Goal: Task Accomplishment & Management: Use online tool/utility

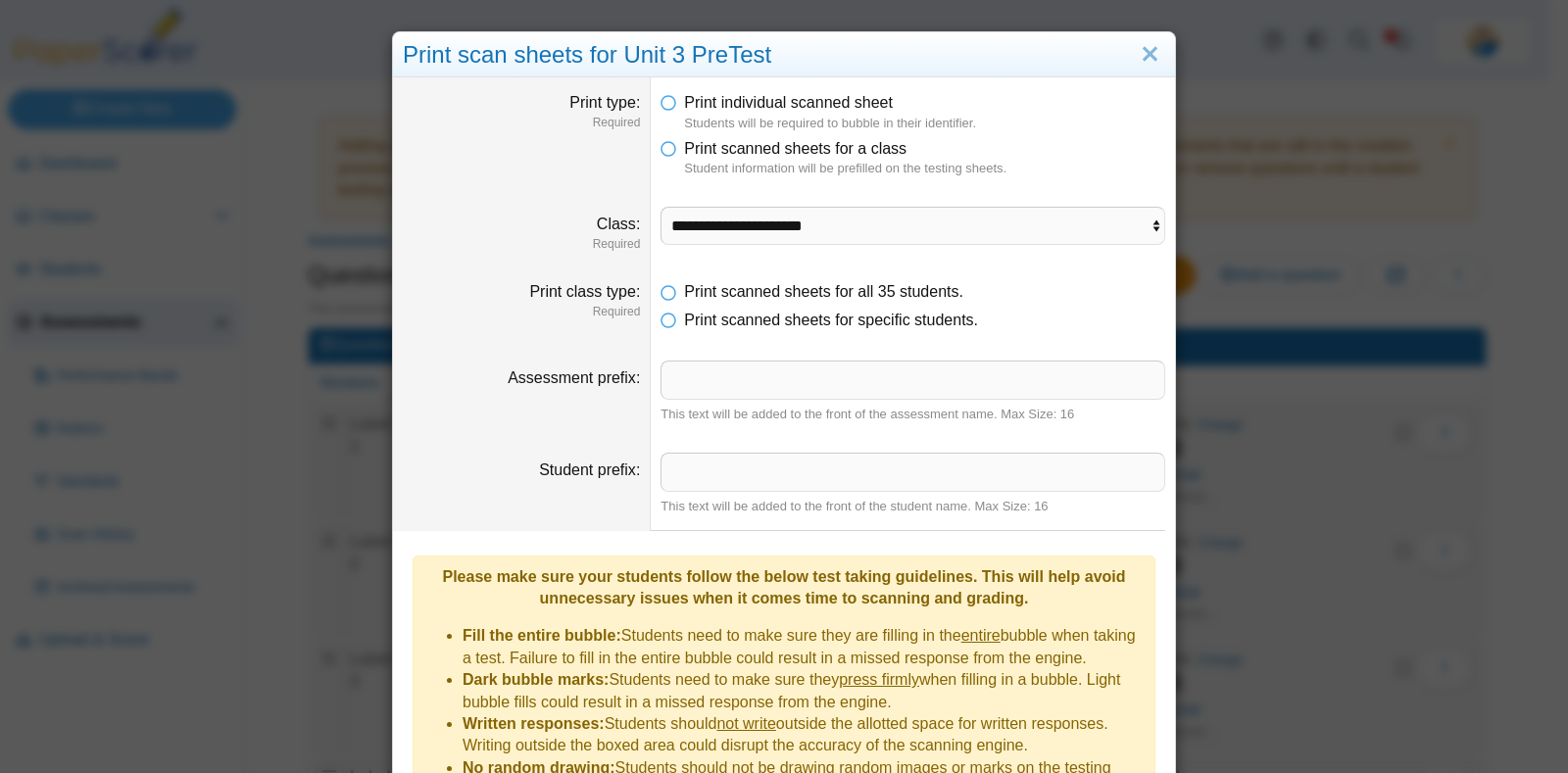
select select "**********"
click at [182, 211] on div "**********" at bounding box center [784, 386] width 1568 height 773
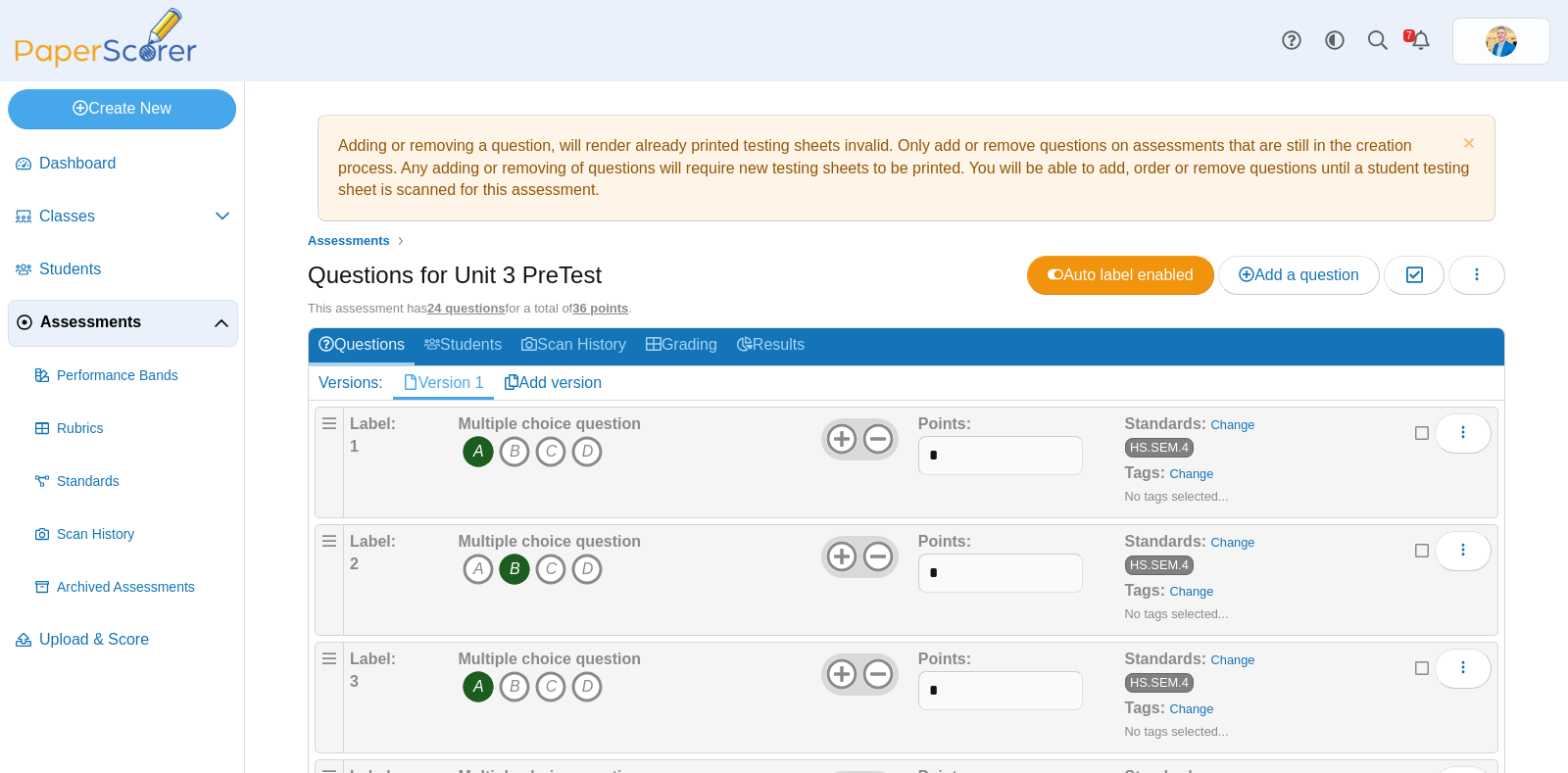
click at [54, 321] on span "Assessments" at bounding box center [126, 323] width 173 height 22
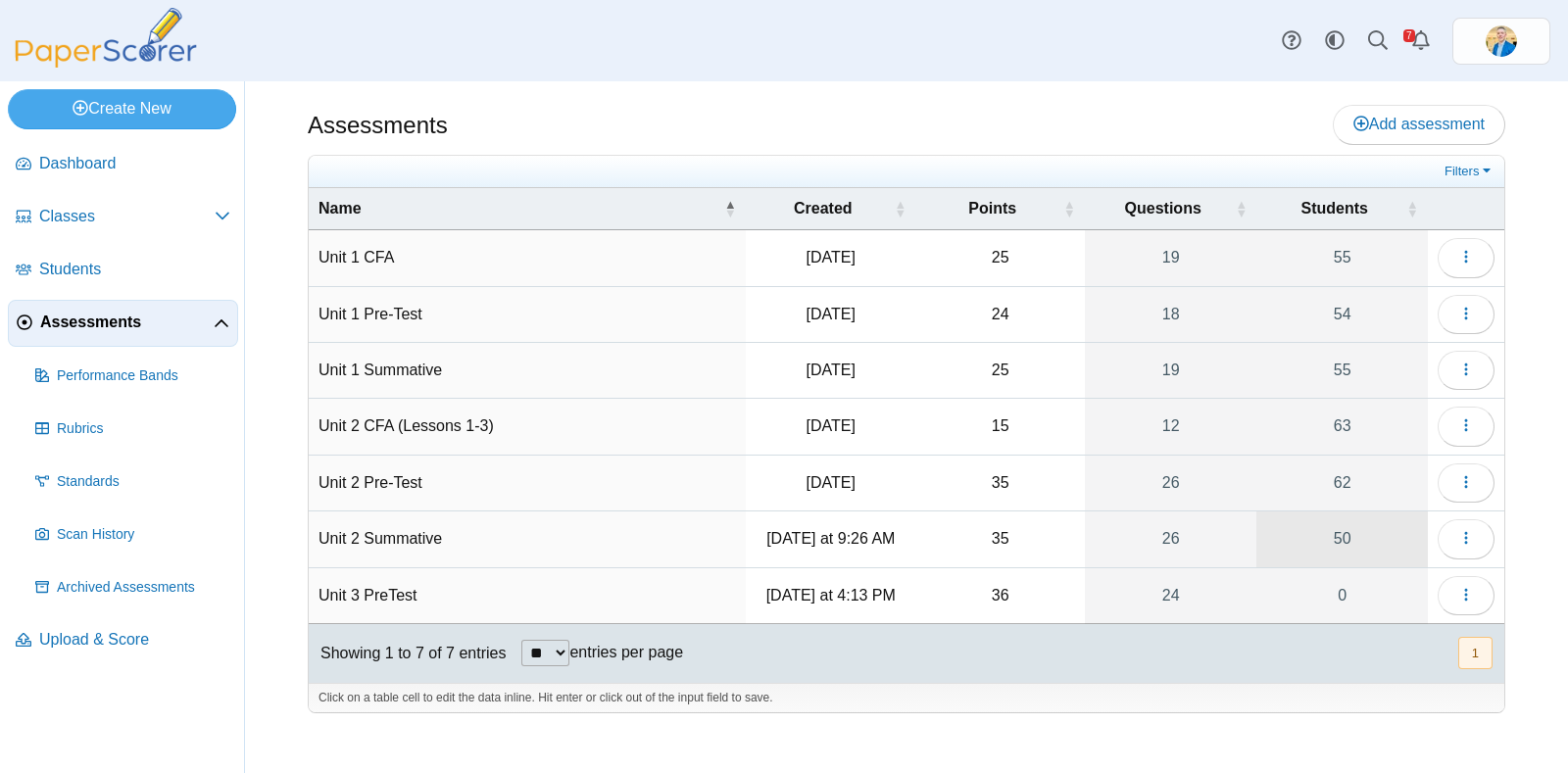
click at [1340, 535] on link "50" at bounding box center [1341, 538] width 171 height 55
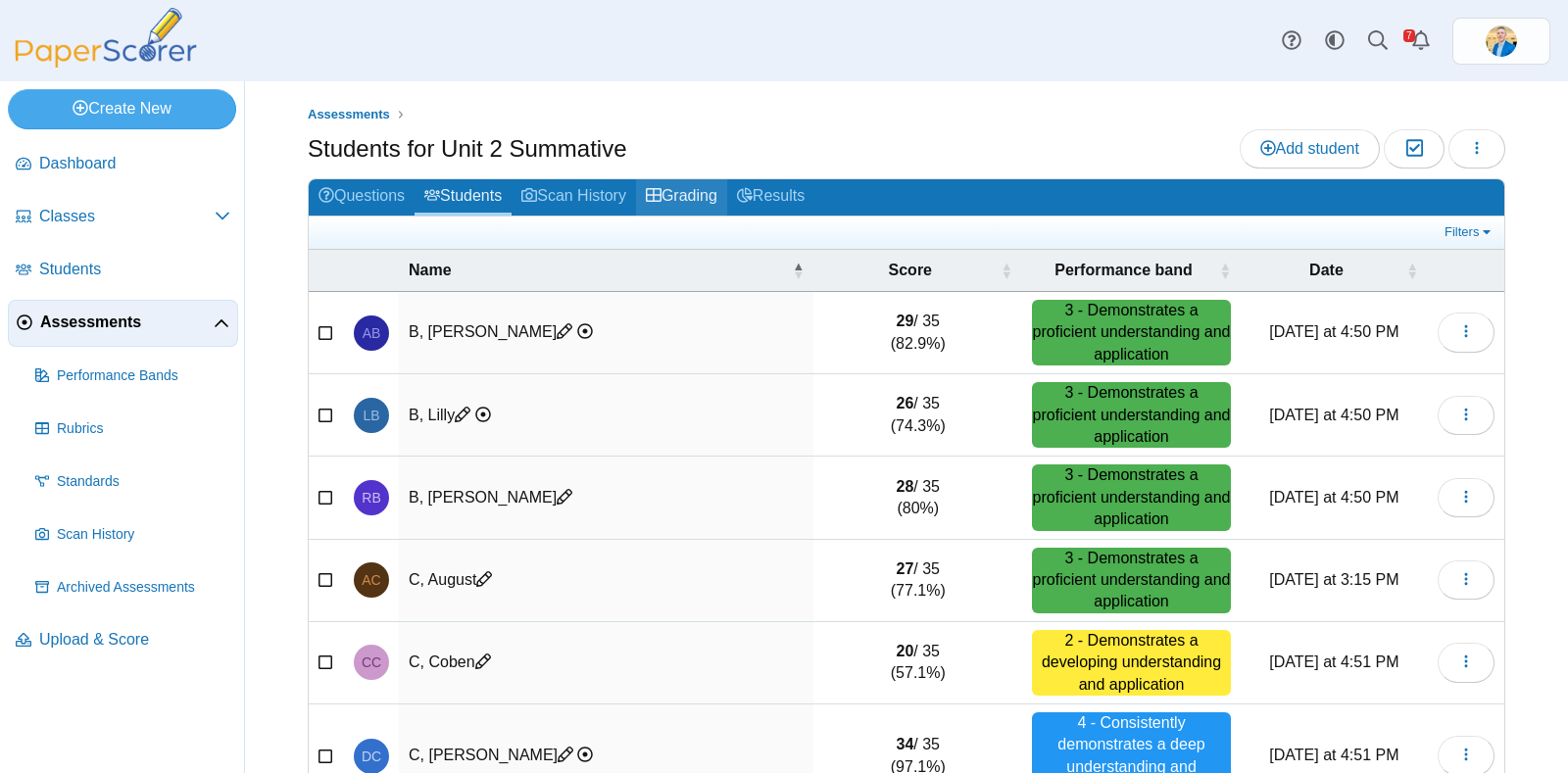
click at [677, 192] on link "Grading" at bounding box center [681, 197] width 91 height 36
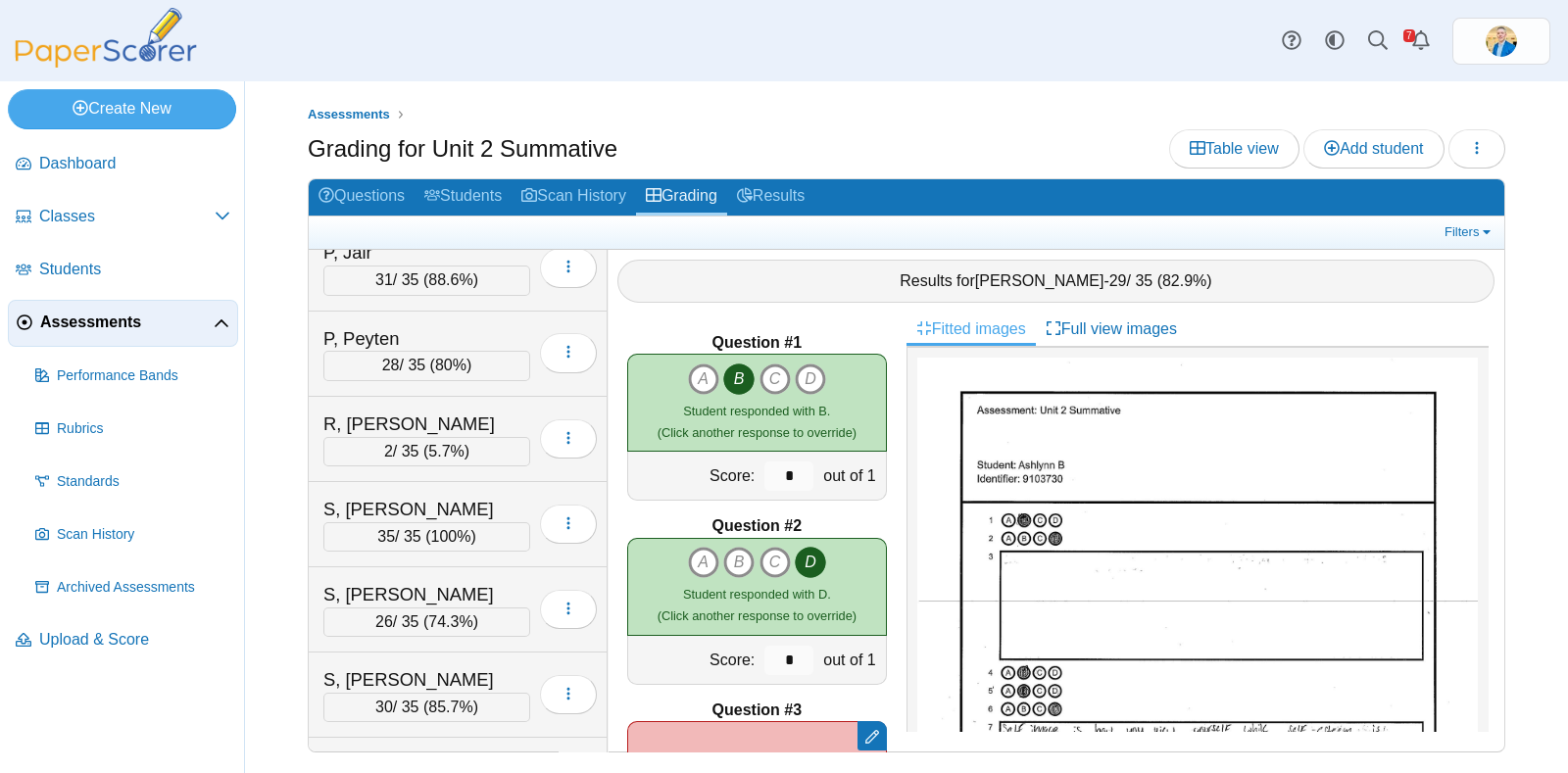
scroll to position [3741, 0]
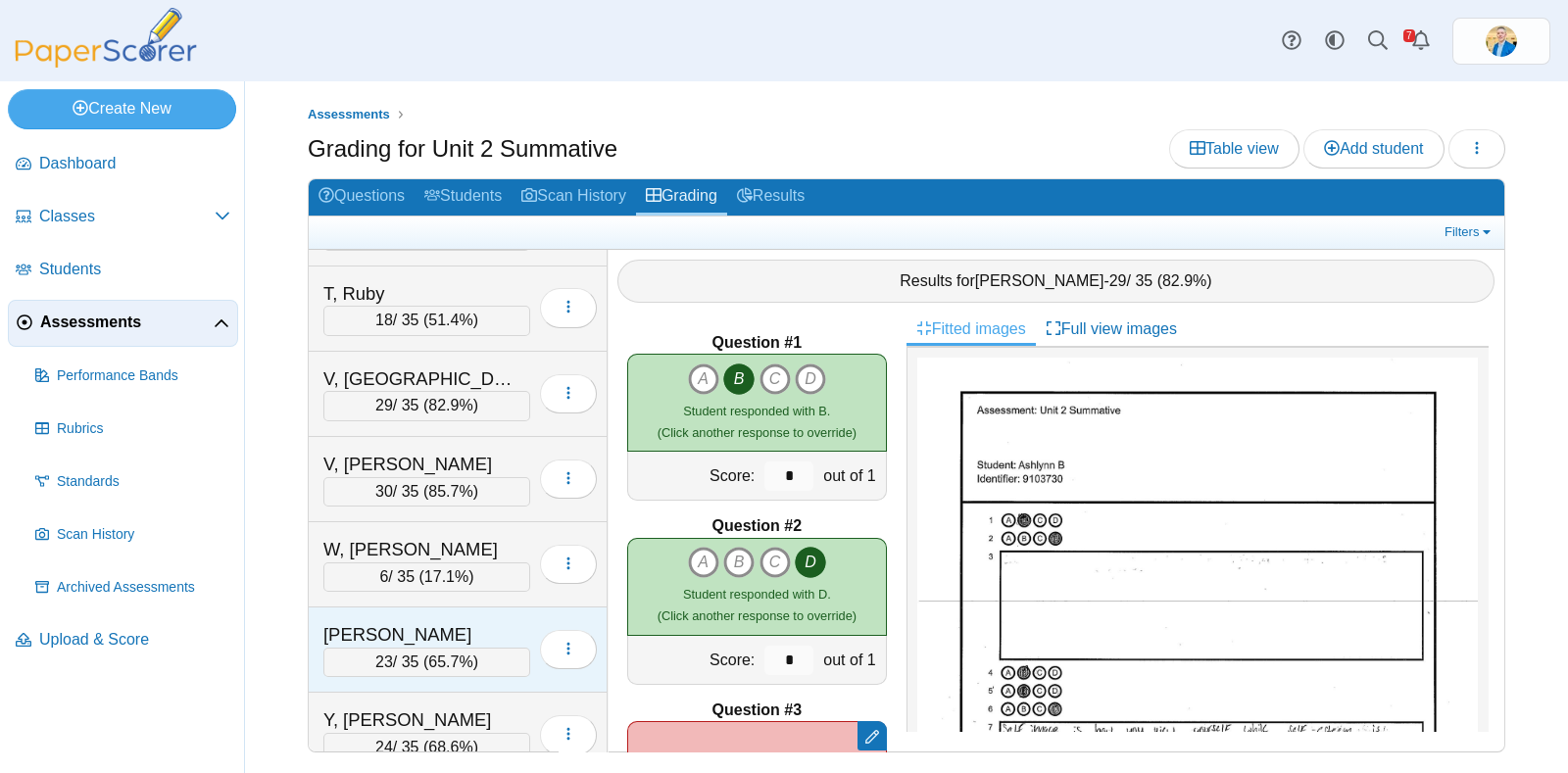
click at [442, 622] on div "[PERSON_NAME]" at bounding box center [421, 634] width 196 height 25
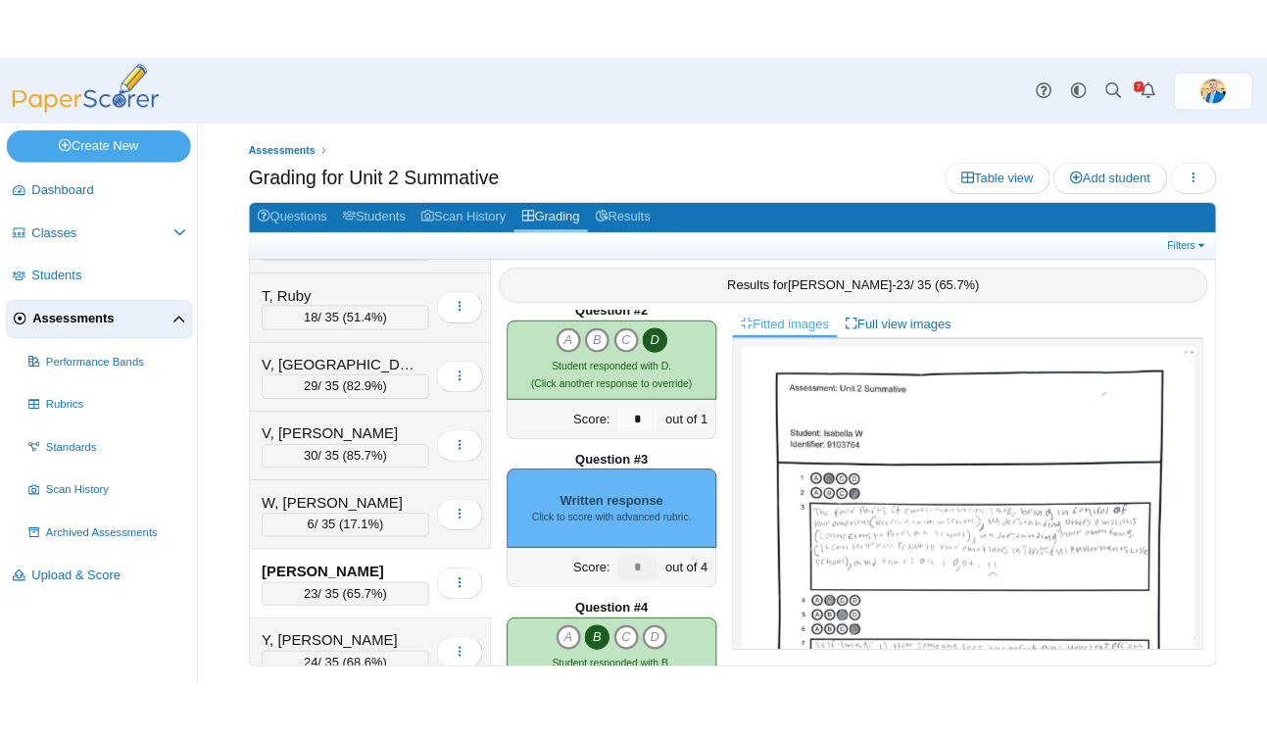
scroll to position [367, 0]
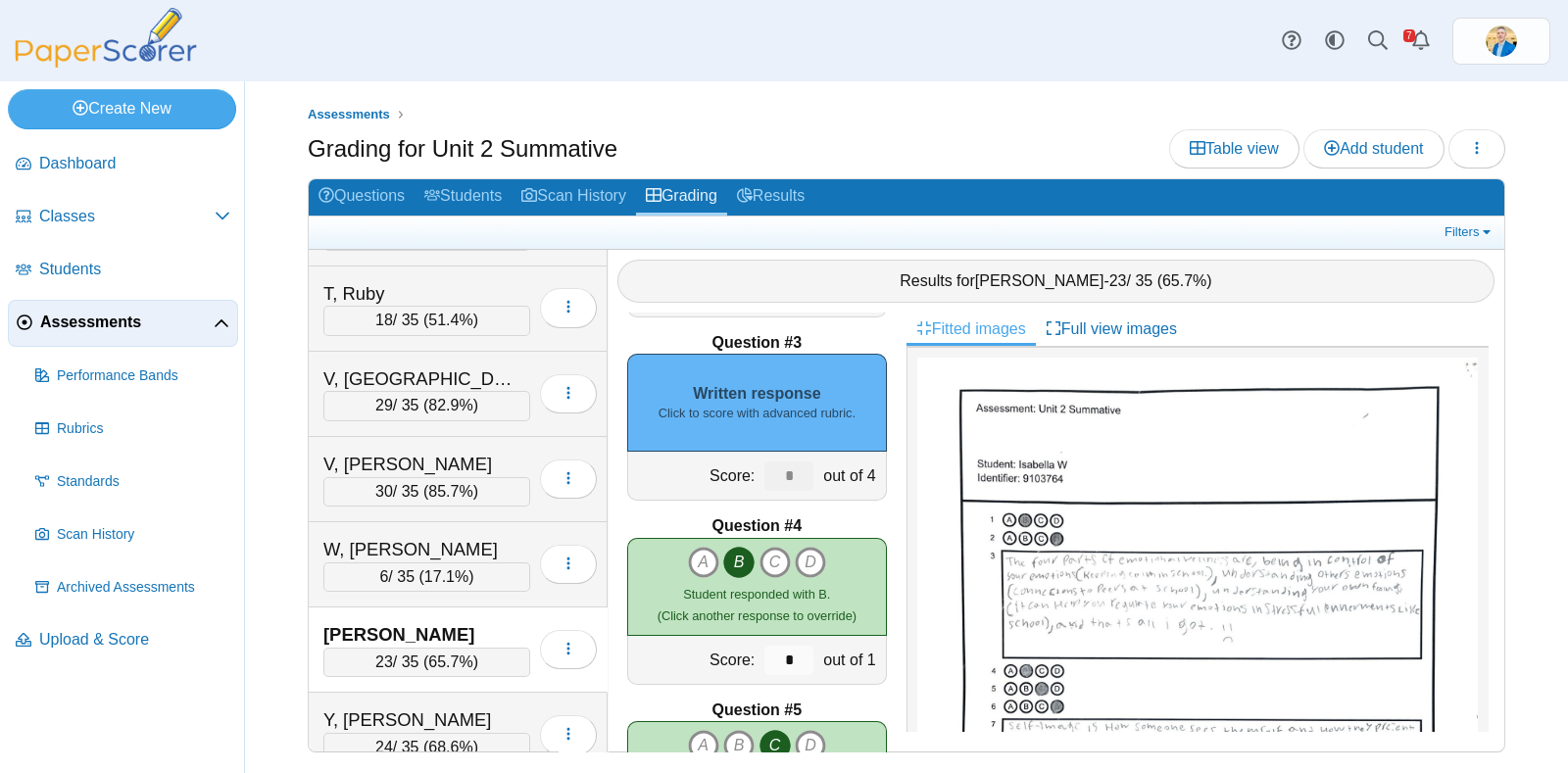
click at [745, 354] on div "Written response Click to score with advanced rubric." at bounding box center [757, 403] width 260 height 98
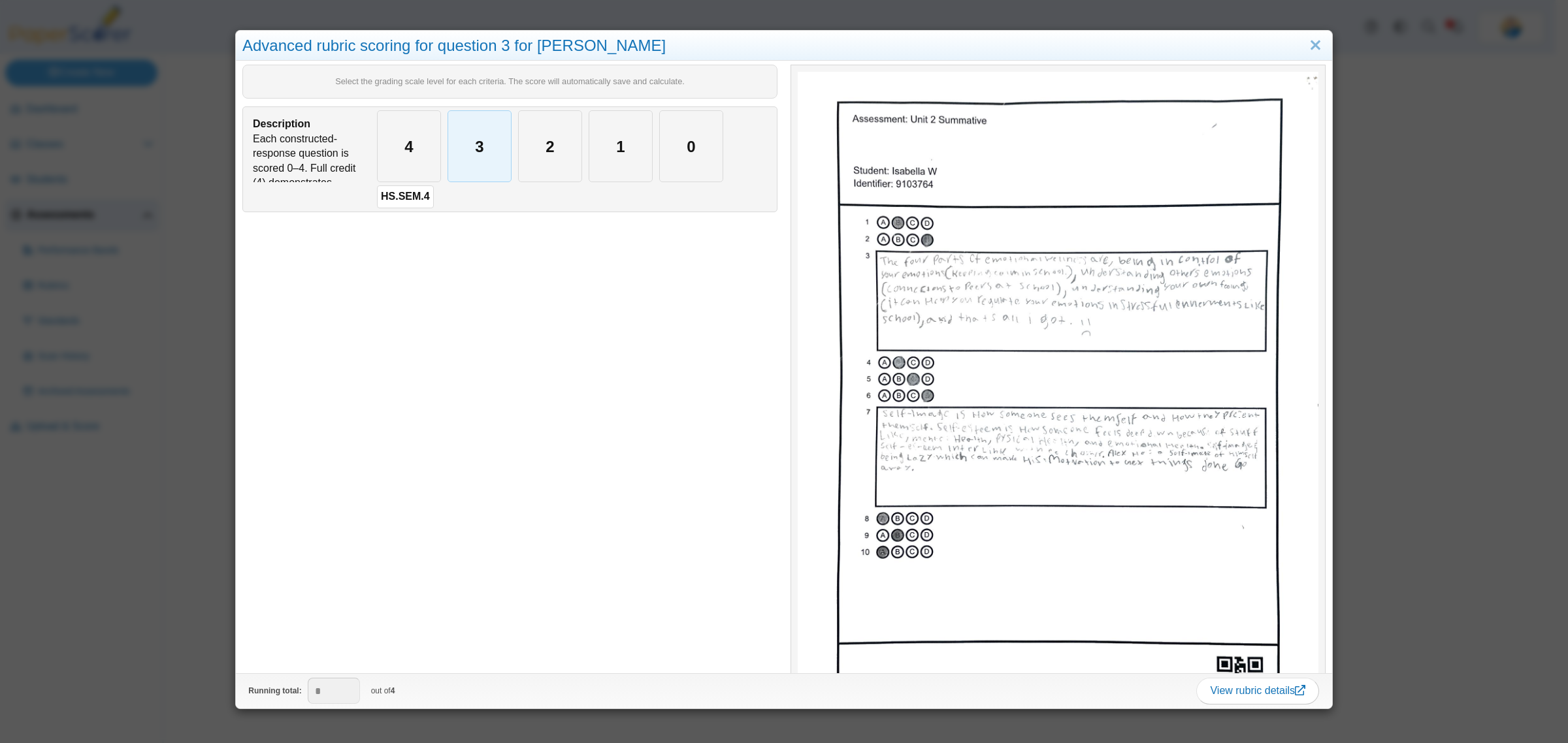
click at [481, 151] on div "3" at bounding box center [479, 147] width 63 height 71
type input "*"
click at [1045, 52] on link "Close" at bounding box center [1315, 45] width 20 height 22
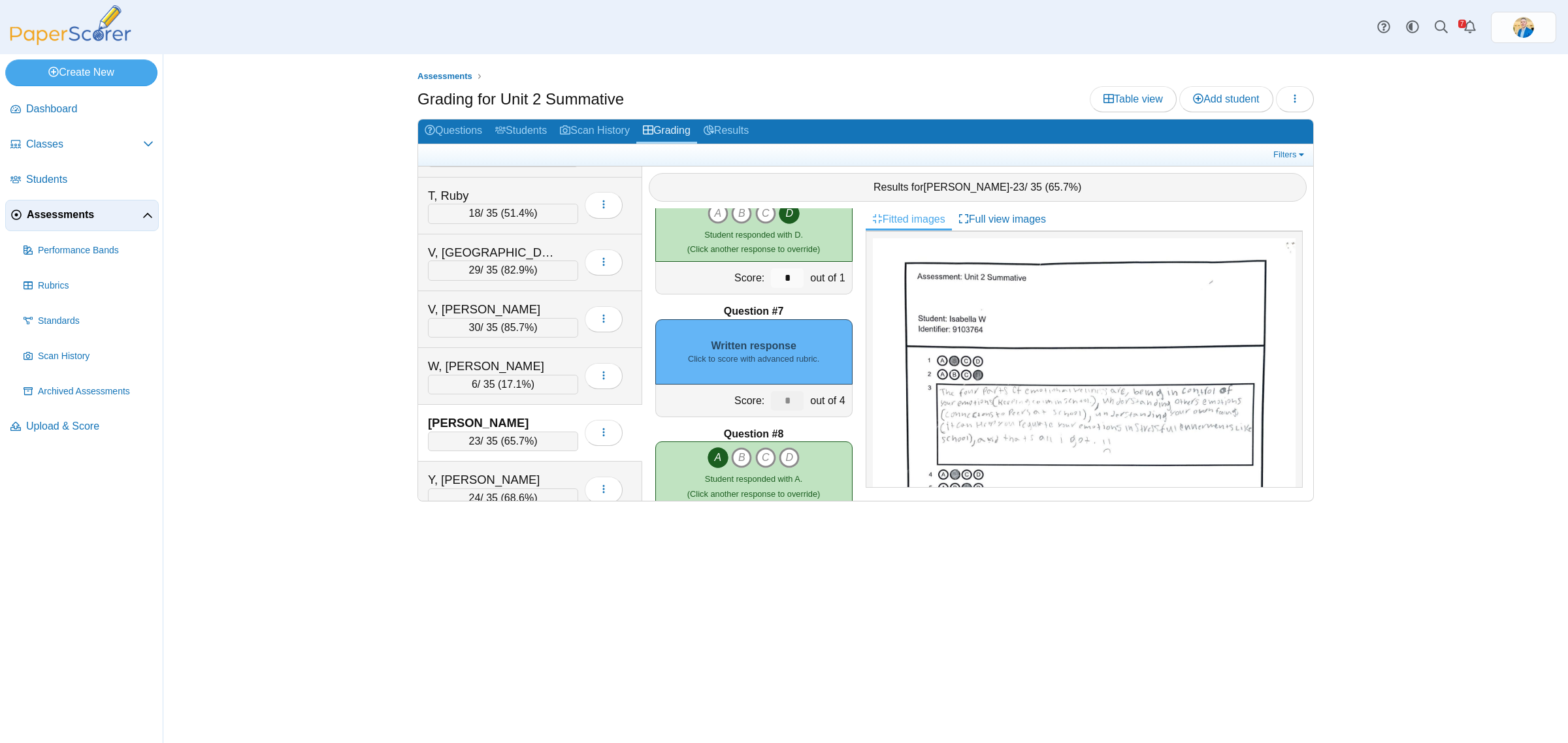
scroll to position [653, 0]
click at [785, 359] on small "Click to score with advanced rubric." at bounding box center [753, 357] width 131 height 12
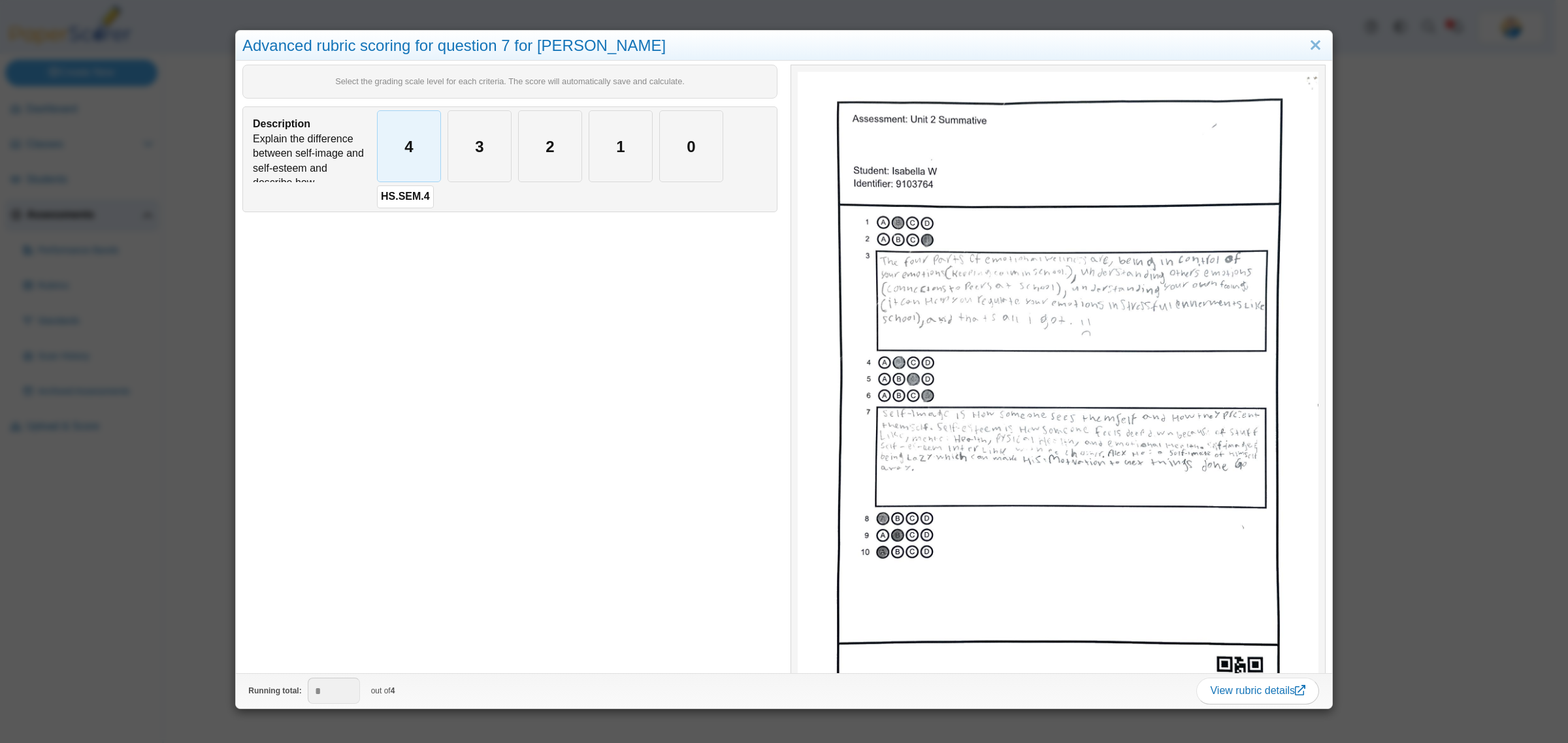
click at [413, 157] on div "4" at bounding box center [409, 147] width 63 height 71
type input "*"
click at [1045, 48] on link "Close" at bounding box center [1315, 45] width 20 height 22
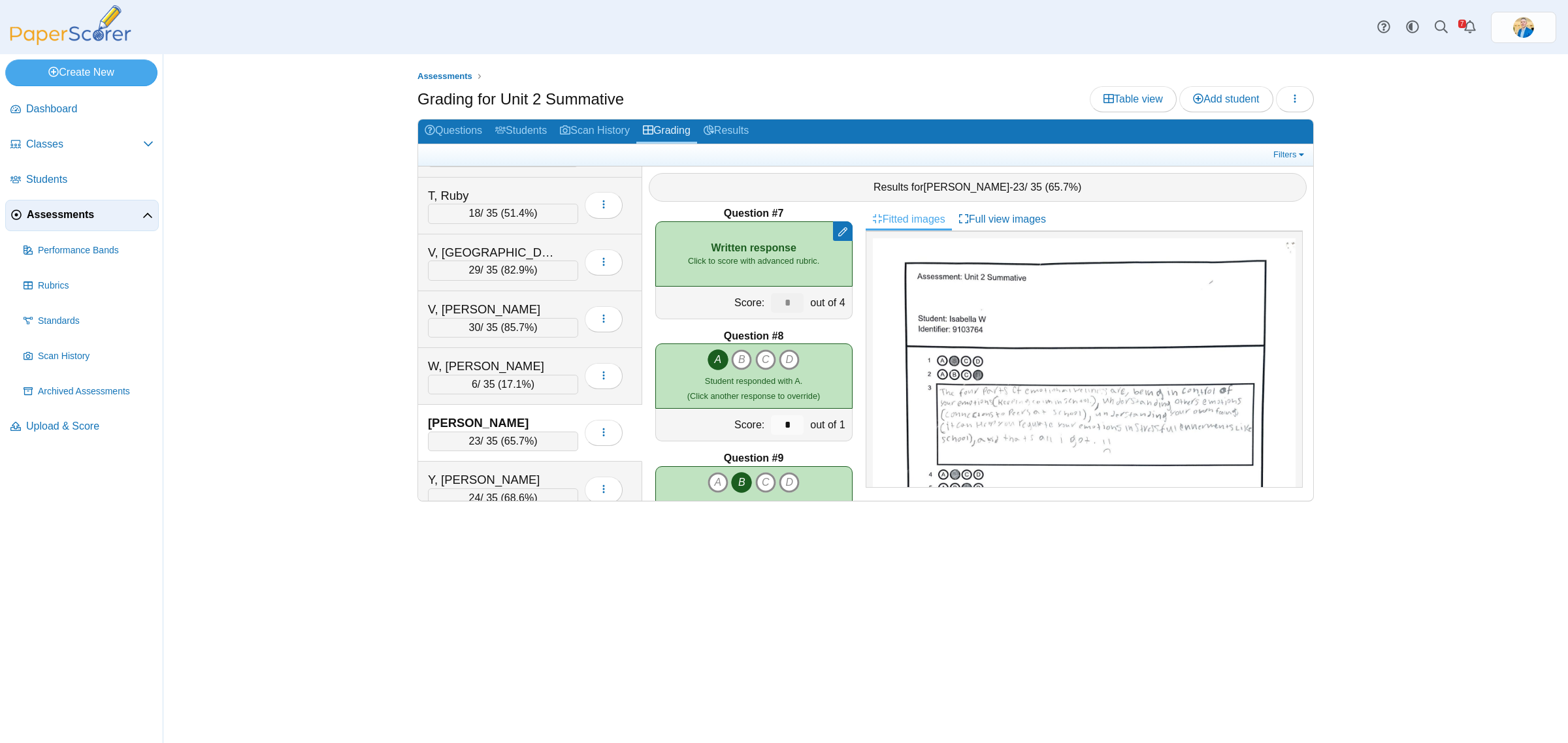
scroll to position [1061, 0]
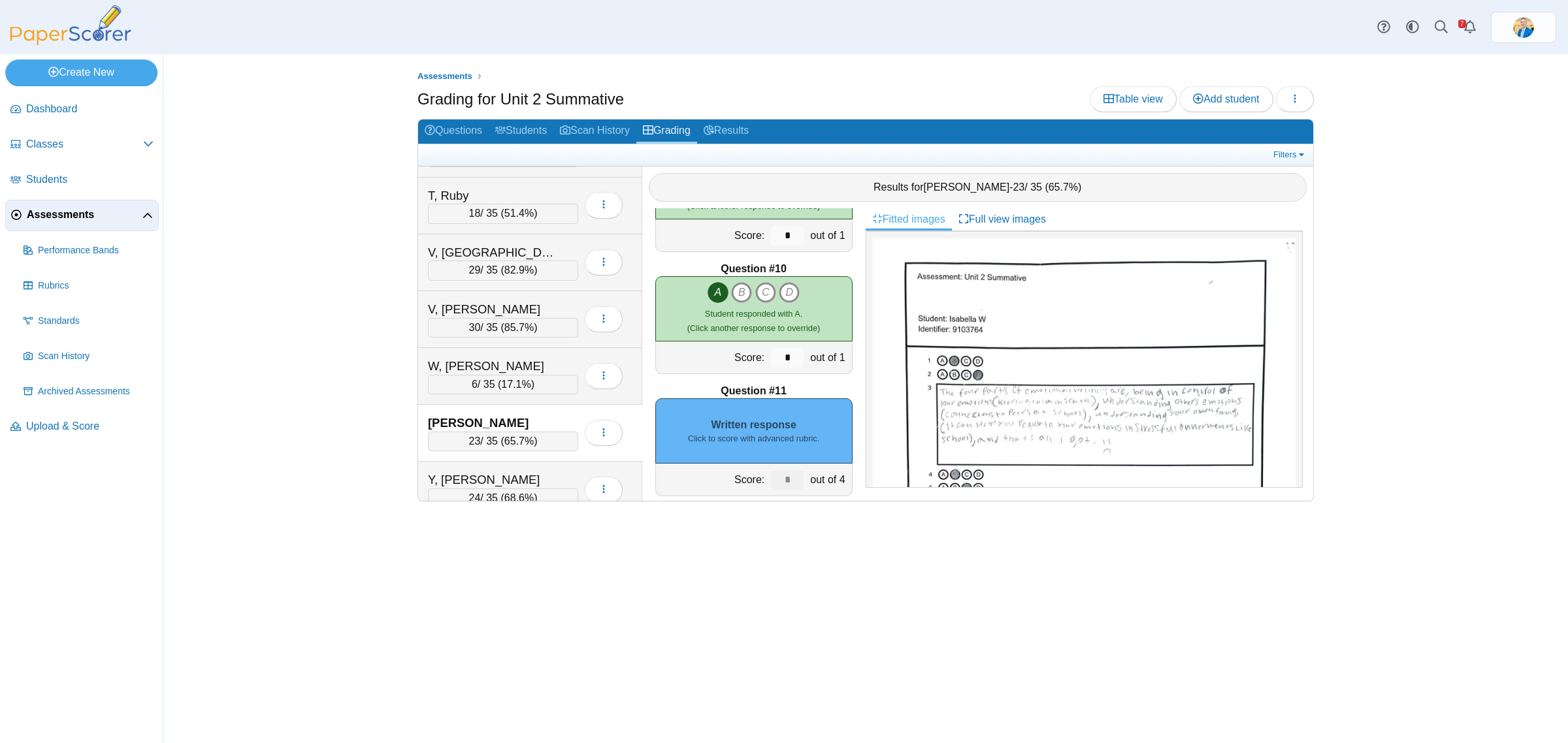
click at [771, 420] on div "Written response Click to score with advanced rubric." at bounding box center [754, 431] width 197 height 65
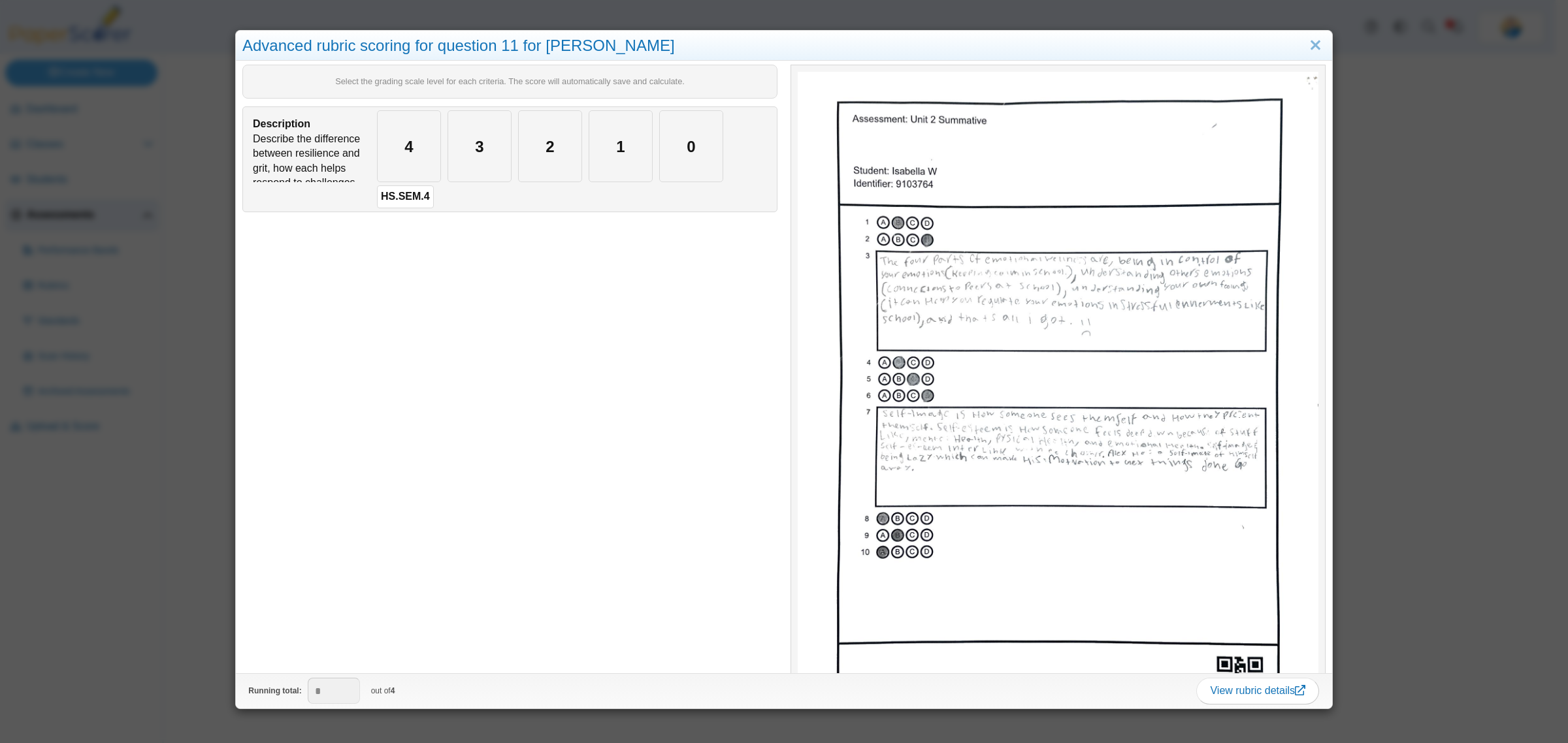
scroll to position [490, 0]
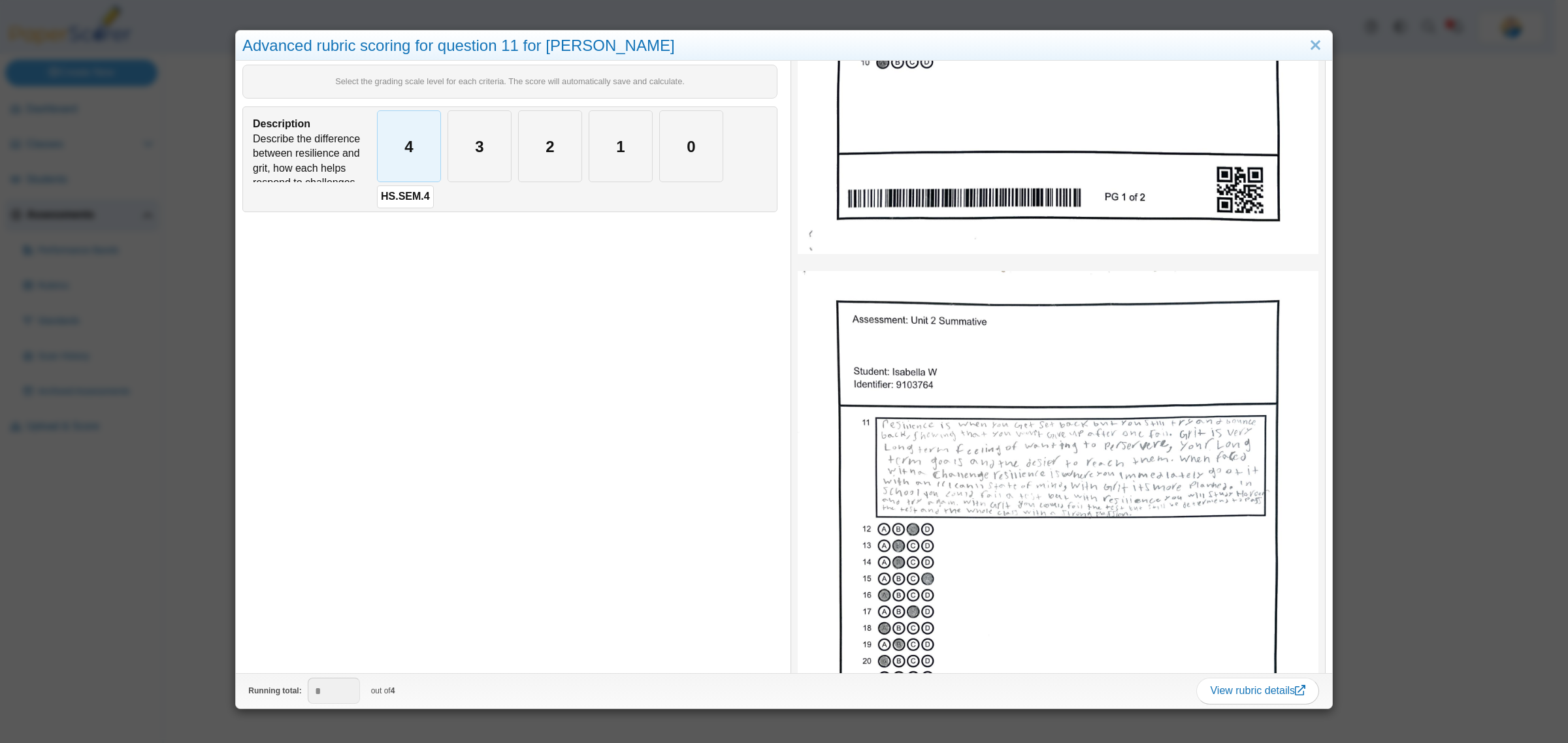
click at [413, 161] on div "4" at bounding box center [409, 147] width 63 height 71
type input "*"
click at [195, 494] on div "Advanced rubric scoring for question 11 for Isabella W Select the grading scale…" at bounding box center [784, 371] width 1568 height 743
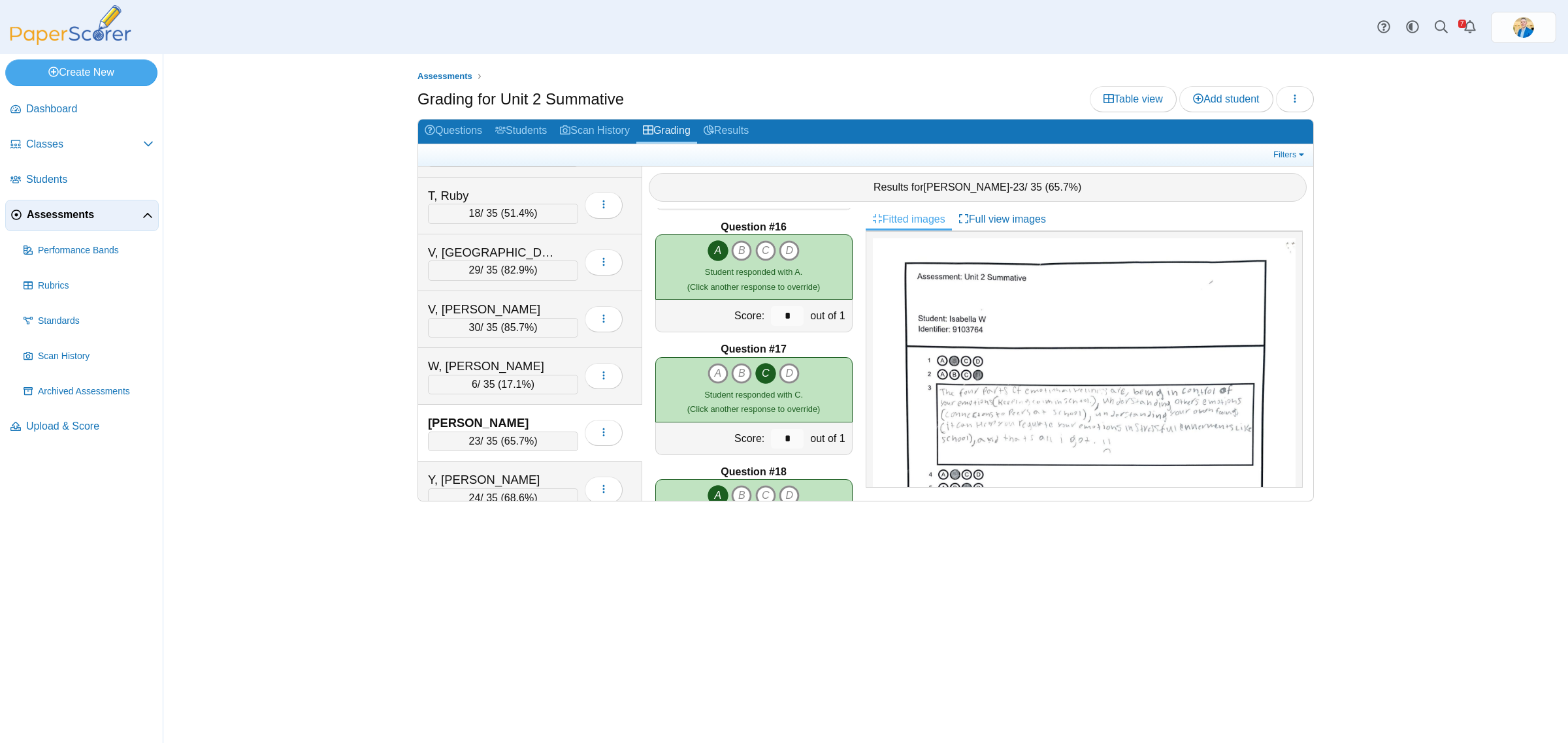
scroll to position [2122, 0]
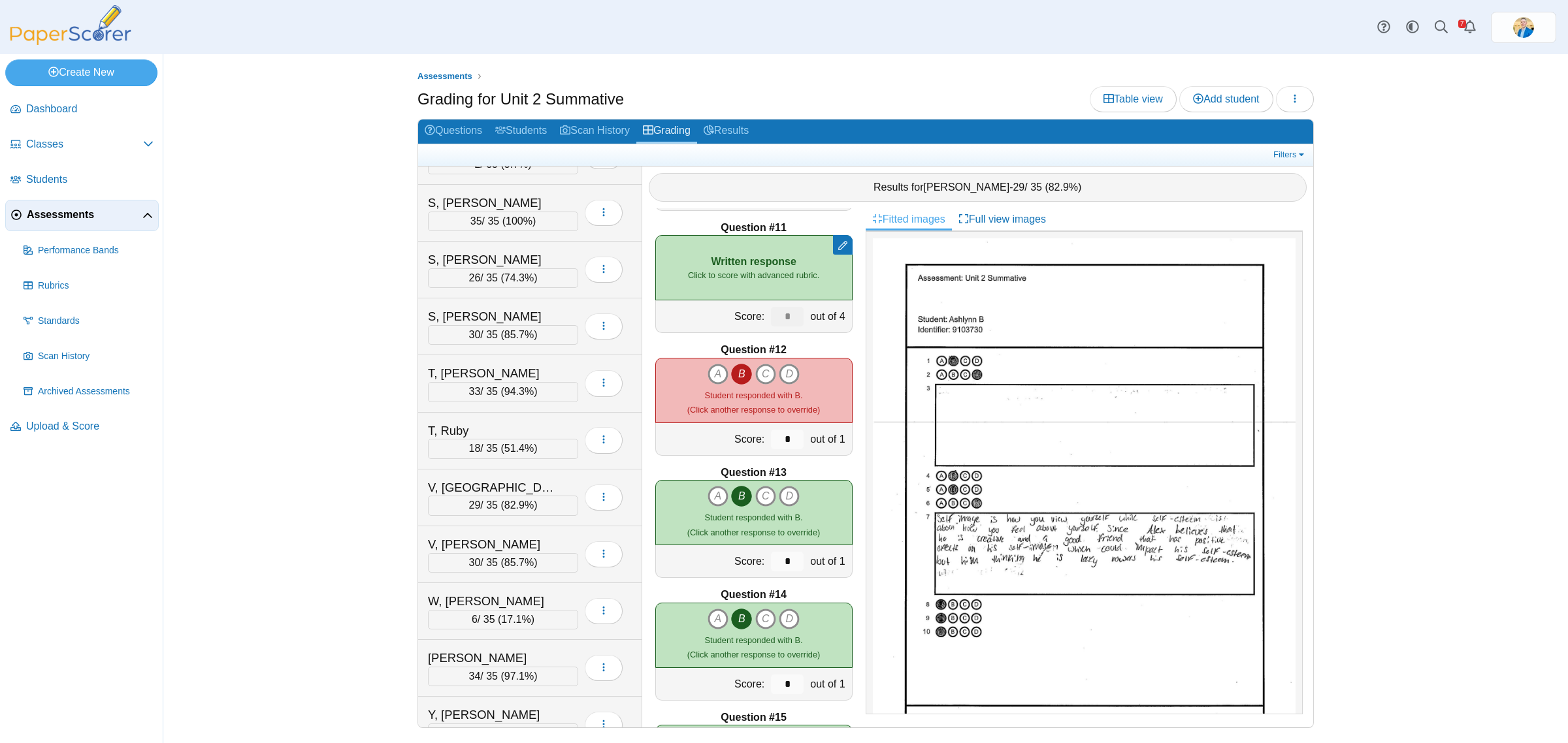
scroll to position [2306, 0]
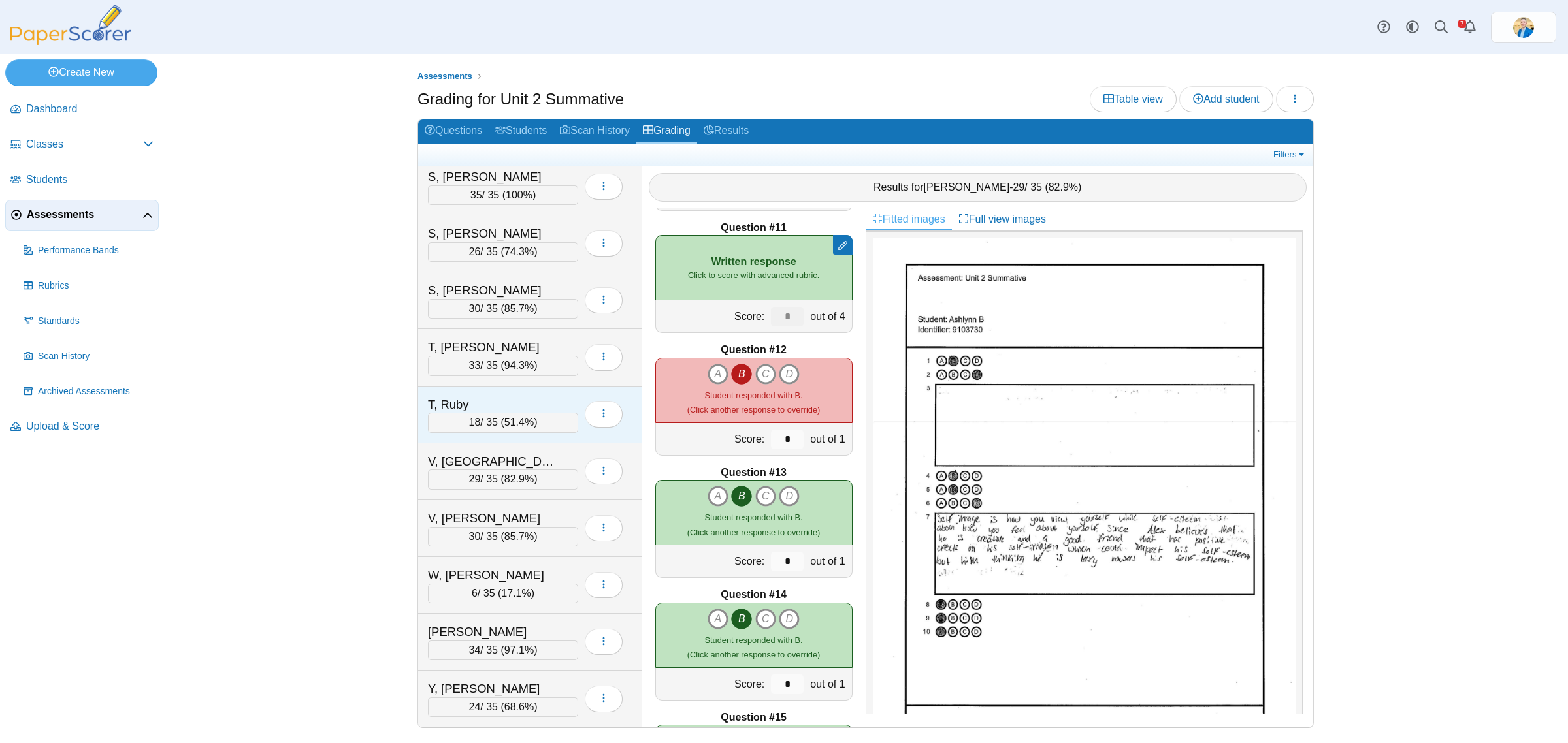
click at [482, 400] on div "T, Ruby" at bounding box center [493, 404] width 131 height 17
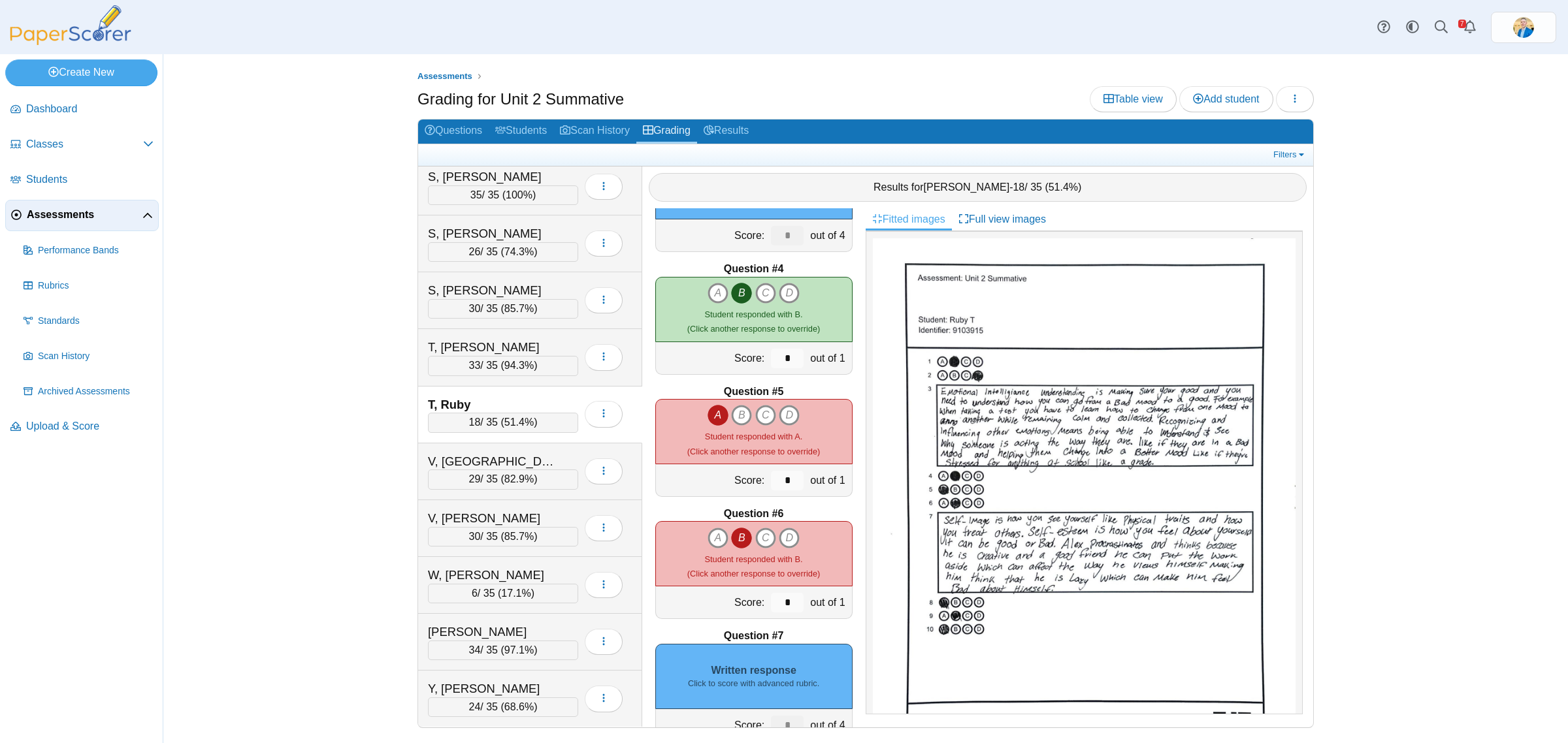
scroll to position [0, 0]
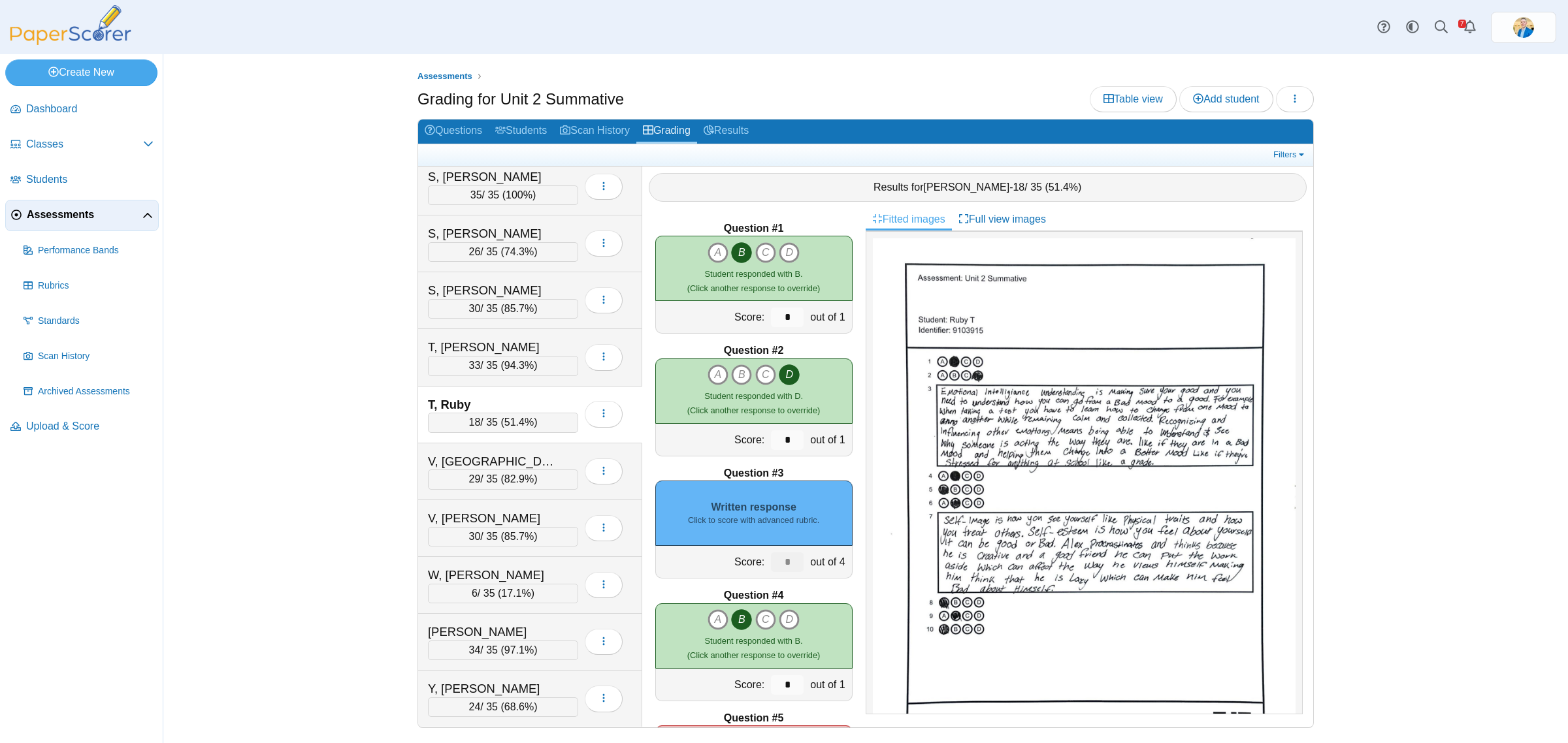
click at [751, 520] on small "Click to score with advanced rubric." at bounding box center [753, 520] width 131 height 12
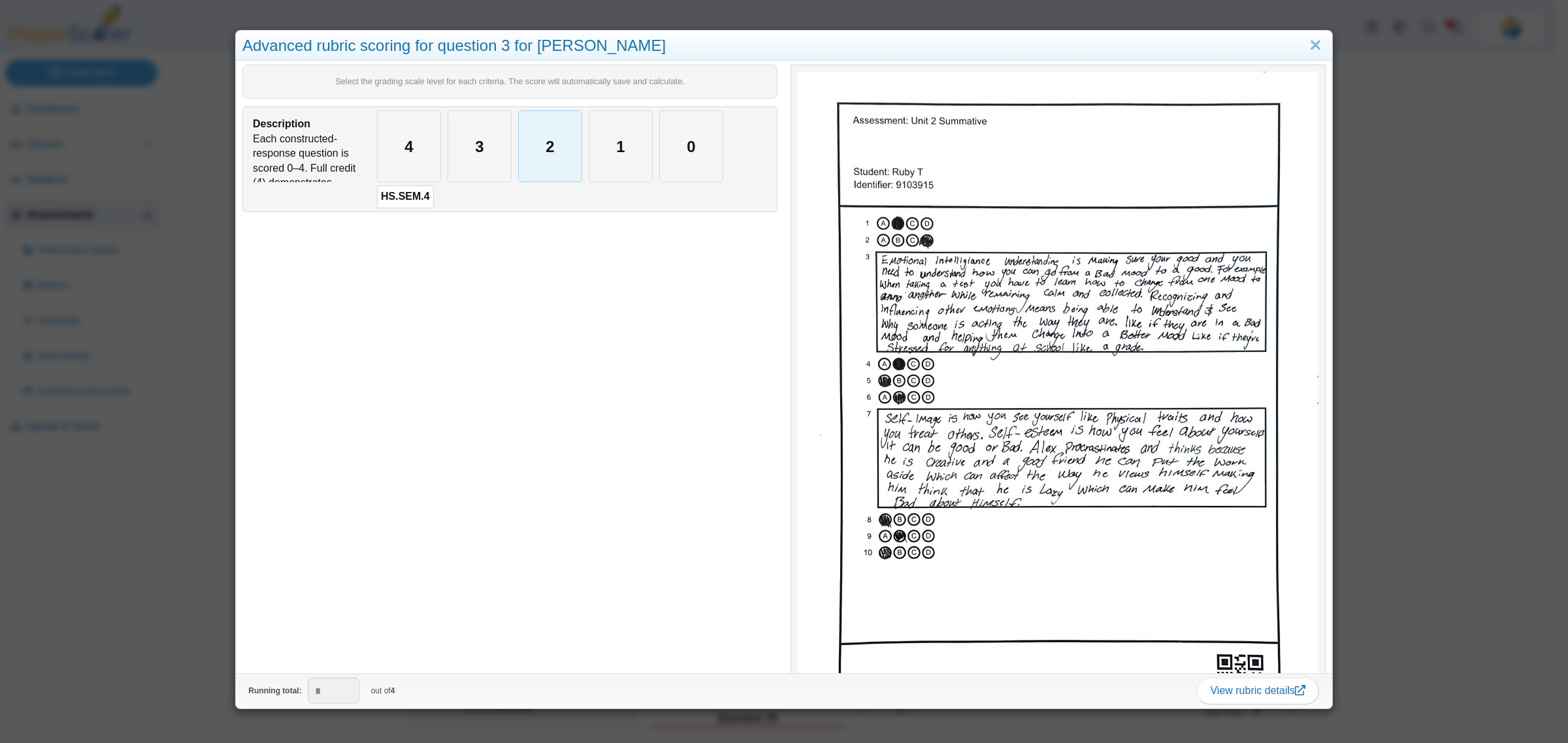
click at [531, 155] on div "2" at bounding box center [550, 147] width 63 height 71
type input "*"
click at [1312, 46] on link "Close" at bounding box center [1315, 45] width 20 height 22
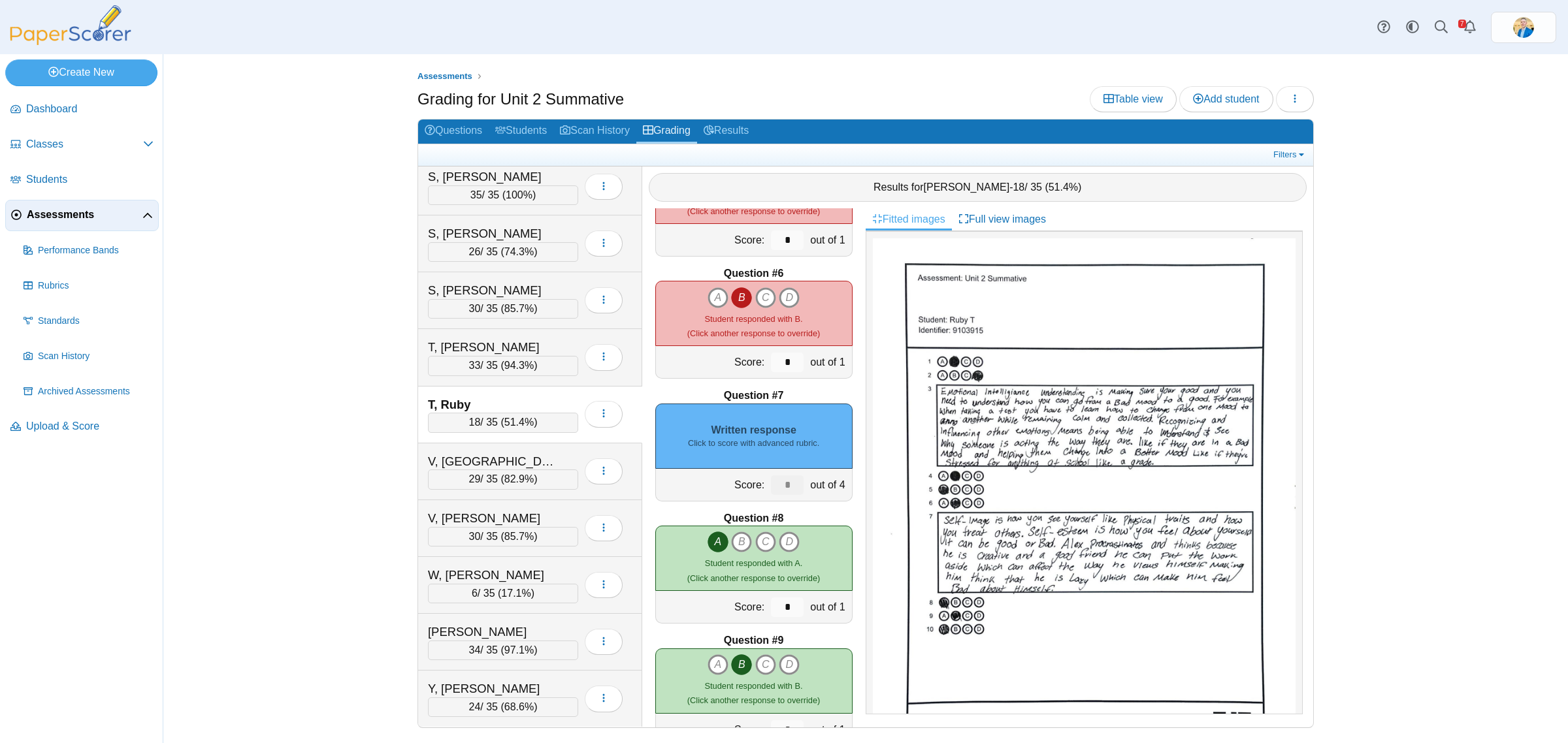
scroll to position [571, 0]
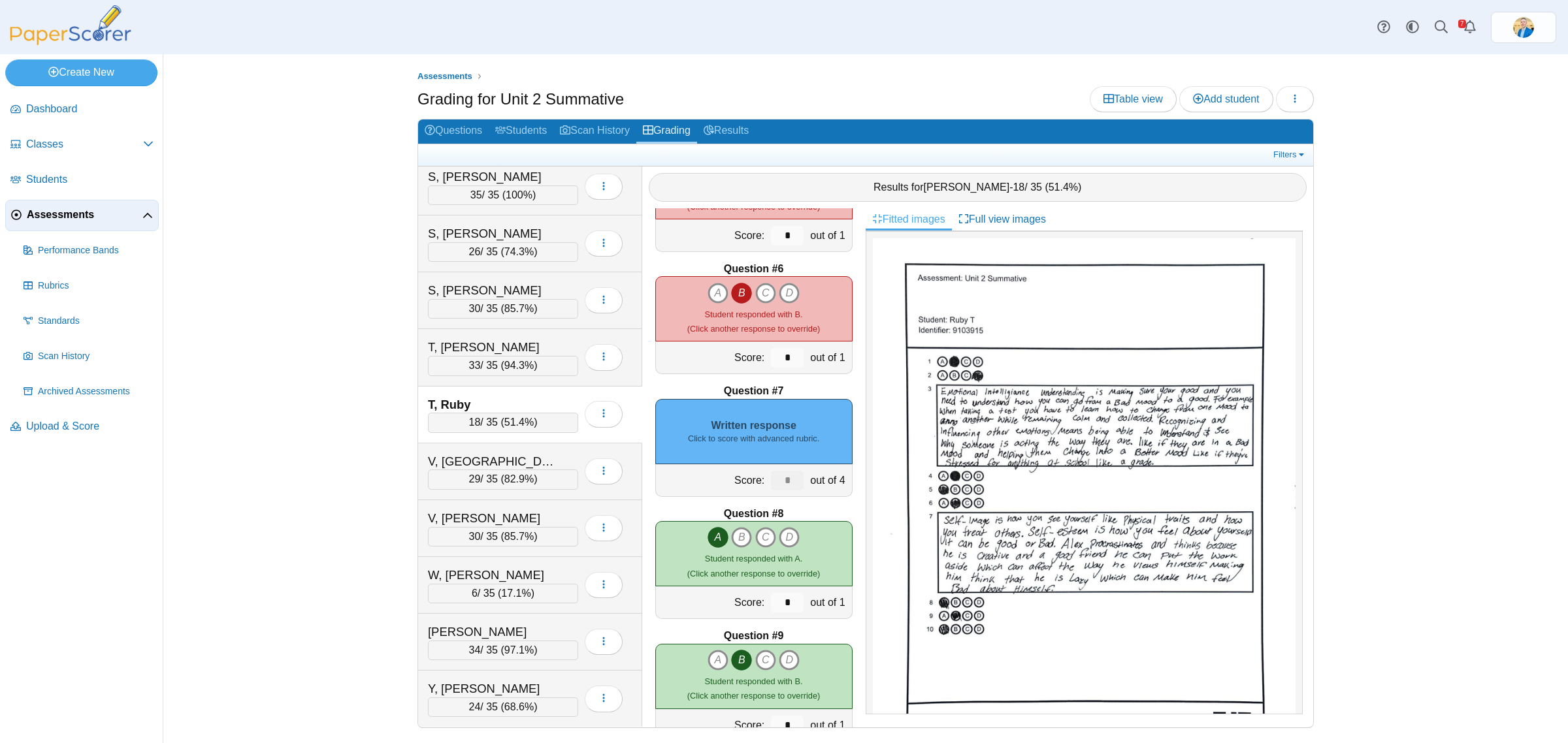
click at [771, 424] on div "Written response Click to score with advanced rubric." at bounding box center [754, 432] width 197 height 65
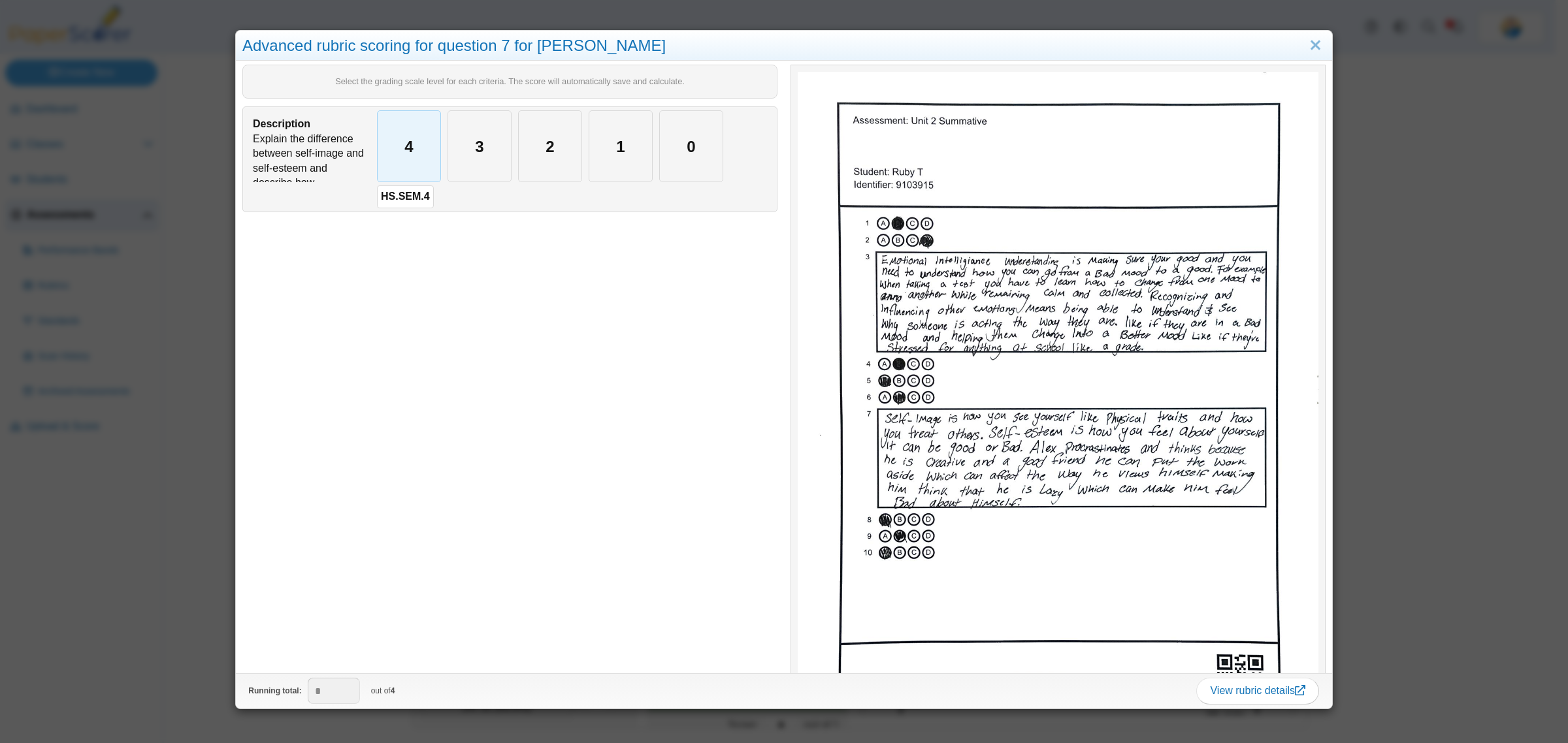
click at [415, 158] on div "4" at bounding box center [409, 147] width 63 height 71
type input "*"
click at [1305, 45] on link "Close" at bounding box center [1315, 45] width 20 height 22
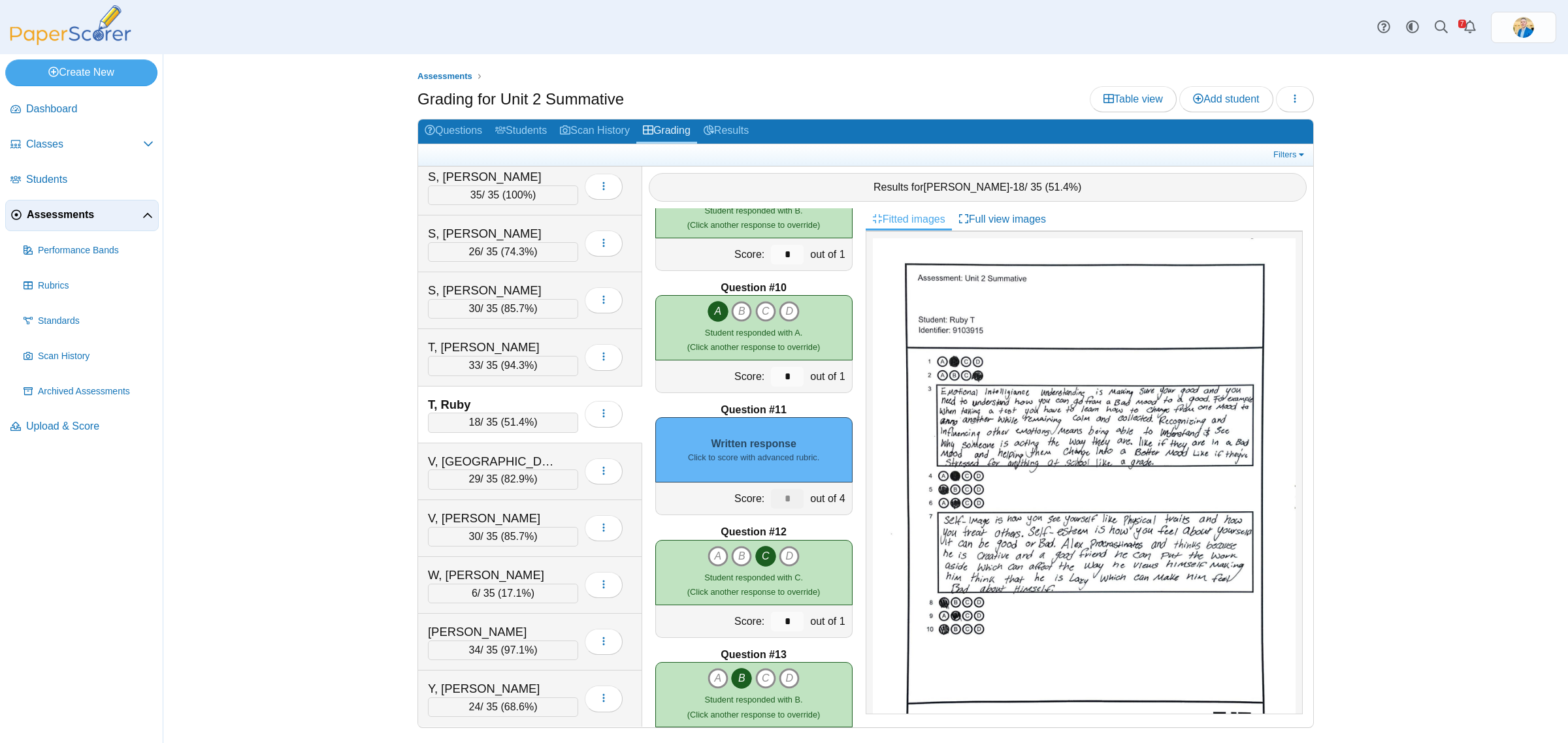
scroll to position [1061, 0]
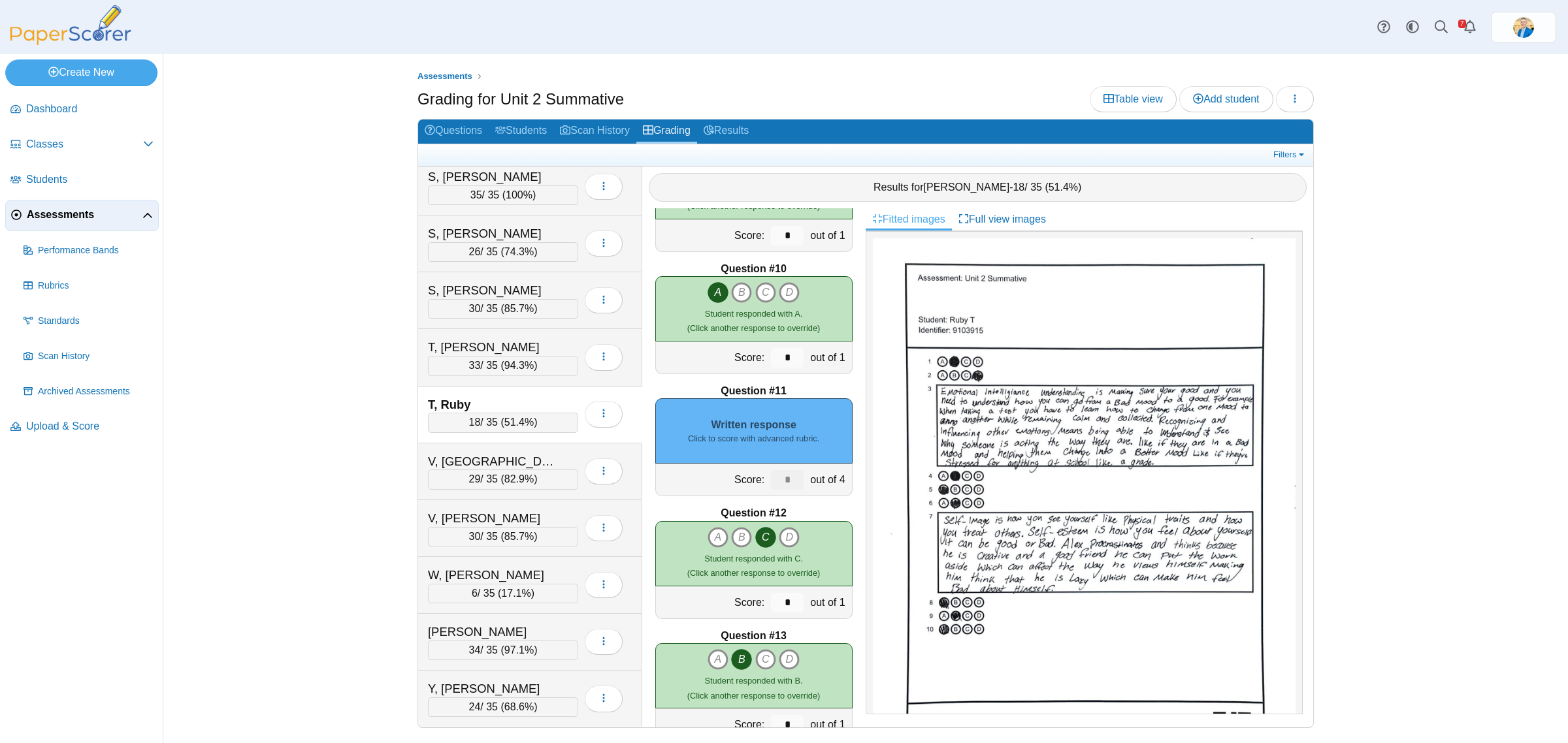
click at [779, 423] on div "Written response Click to score with advanced rubric." at bounding box center [754, 431] width 197 height 65
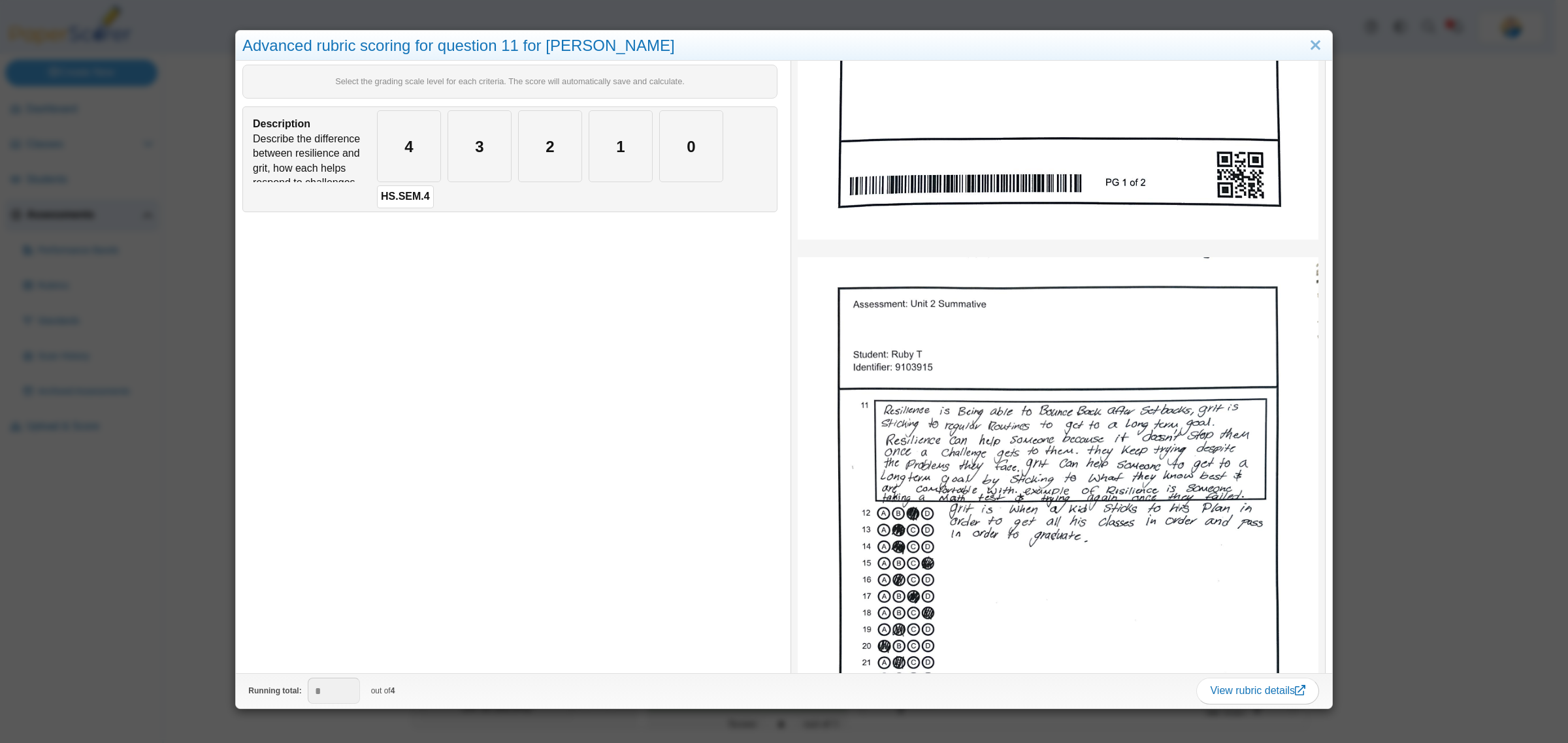
scroll to position [653, 0]
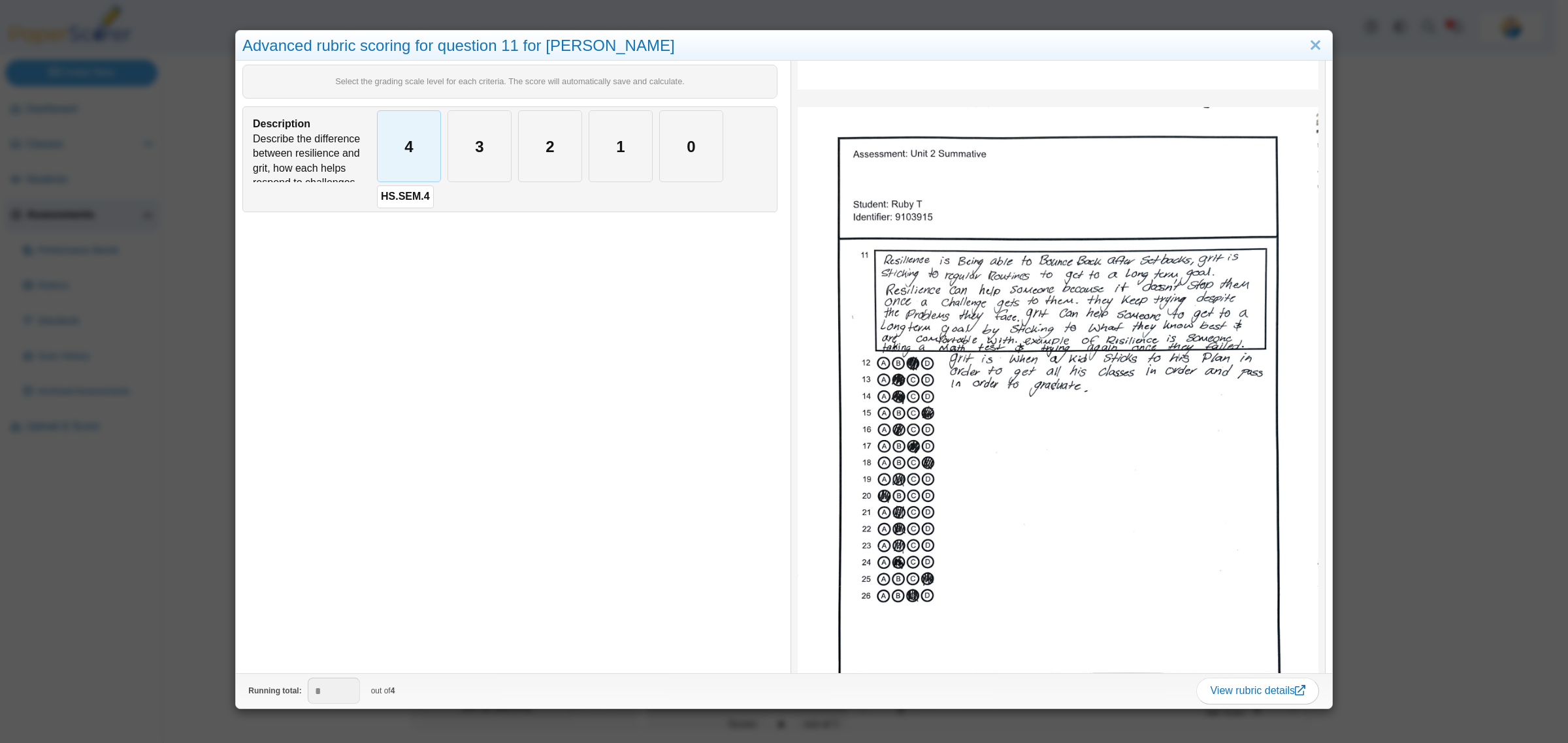
drag, startPoint x: 391, startPoint y: 169, endPoint x: 430, endPoint y: 155, distance: 41.4
click at [392, 169] on div "4" at bounding box center [409, 147] width 63 height 71
type input "*"
click at [1305, 49] on link "Close" at bounding box center [1315, 45] width 20 height 22
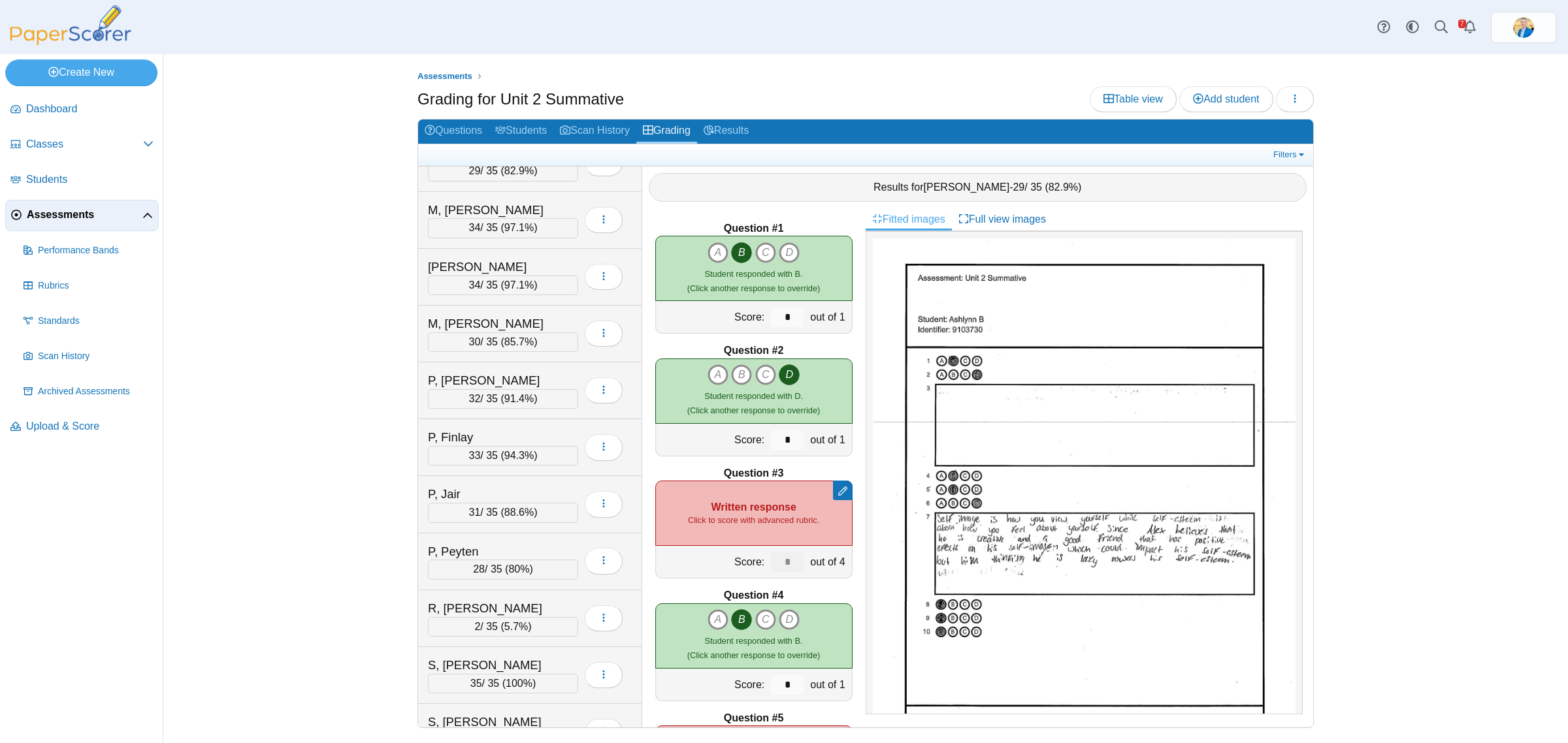
scroll to position [2285, 0]
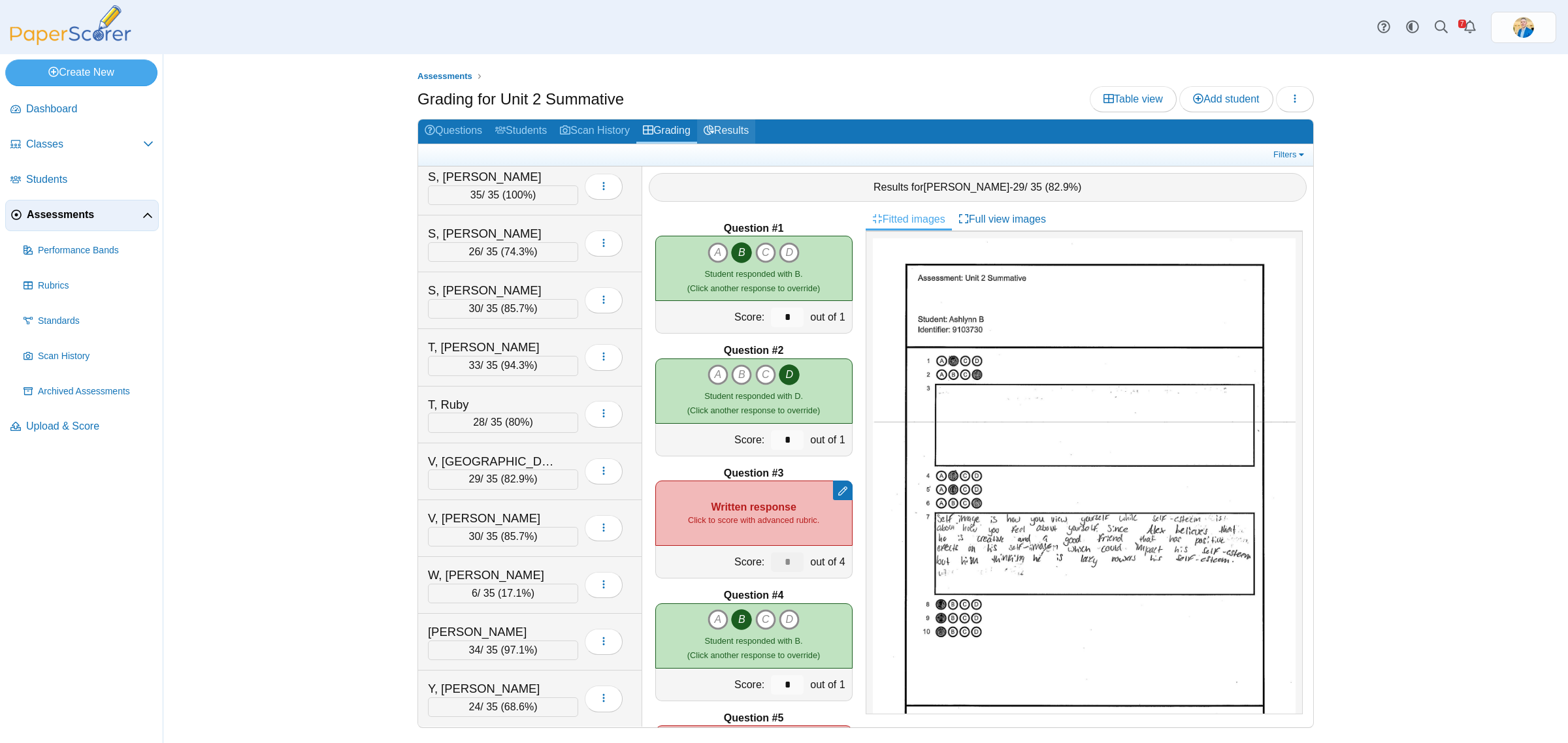
click at [749, 128] on link "Results" at bounding box center [725, 131] width 58 height 24
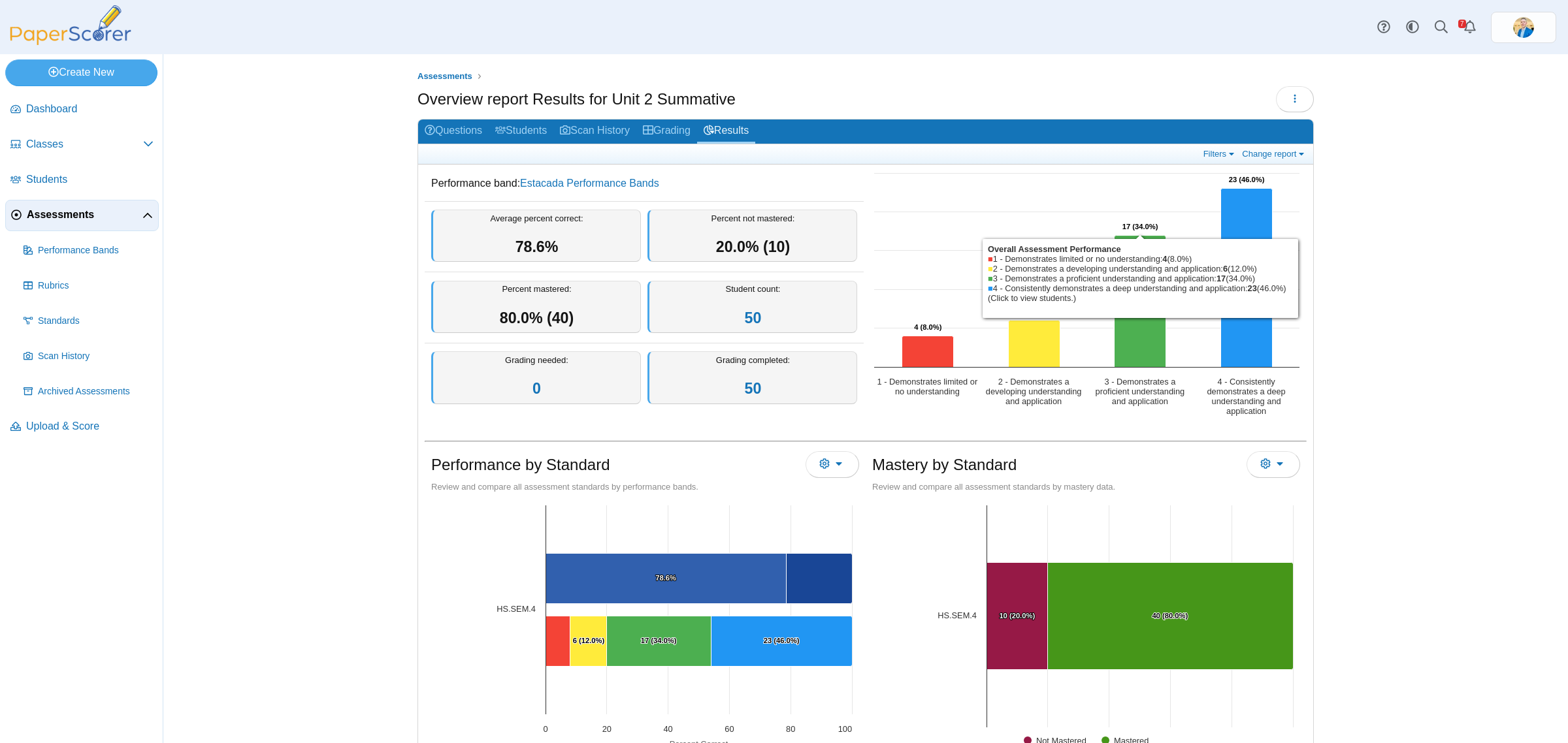
click at [1115, 299] on icon "3 - Demonstrates a proficient understanding and application, 17. Overall Assess…" at bounding box center [1140, 302] width 51 height 132
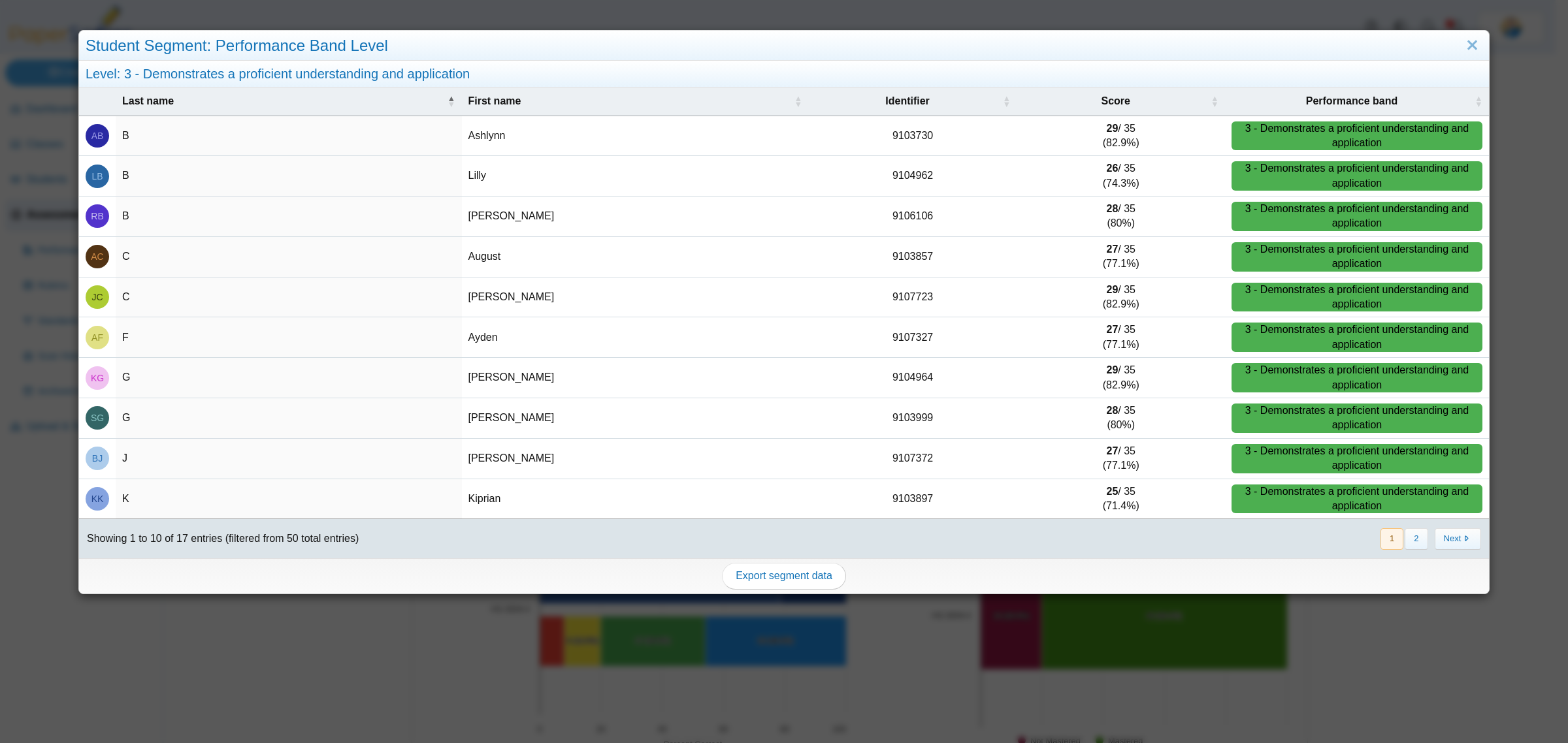
click at [1411, 543] on button "2" at bounding box center [1416, 539] width 23 height 21
